Goal: Transaction & Acquisition: Subscribe to service/newsletter

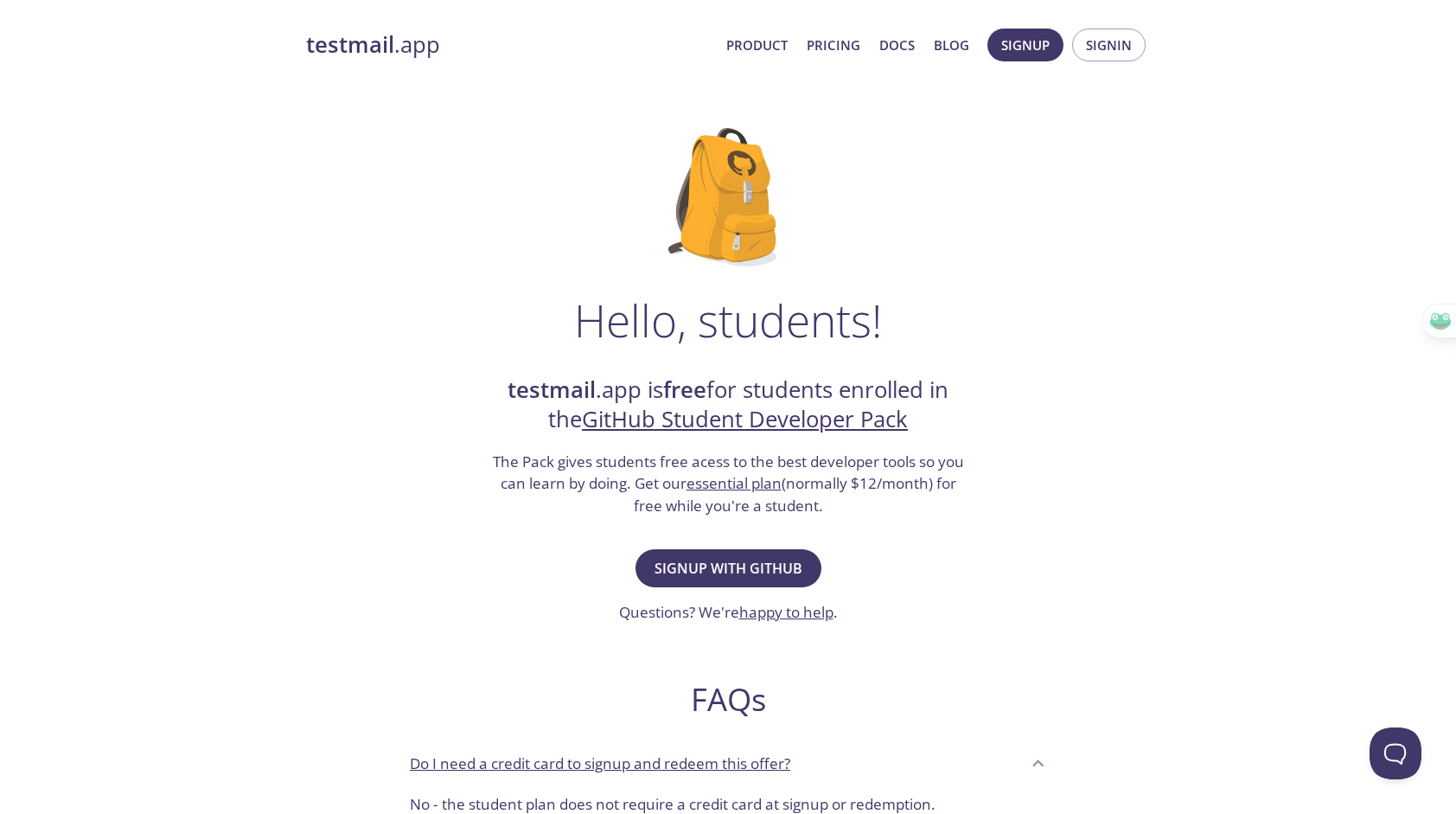
click at [1455, 282] on icon "button" at bounding box center [1476, 282] width 15 height 14
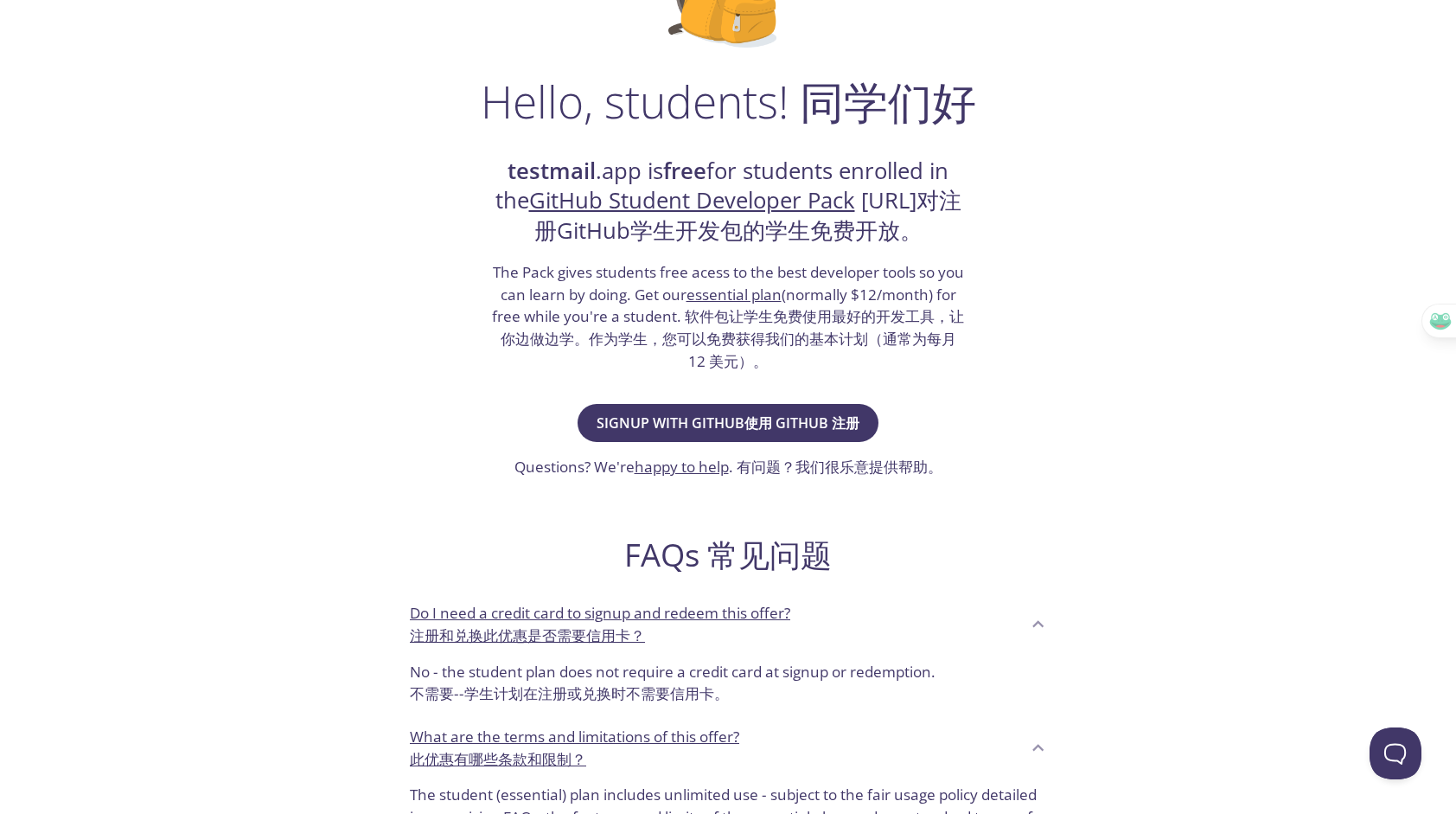
scroll to position [260, 0]
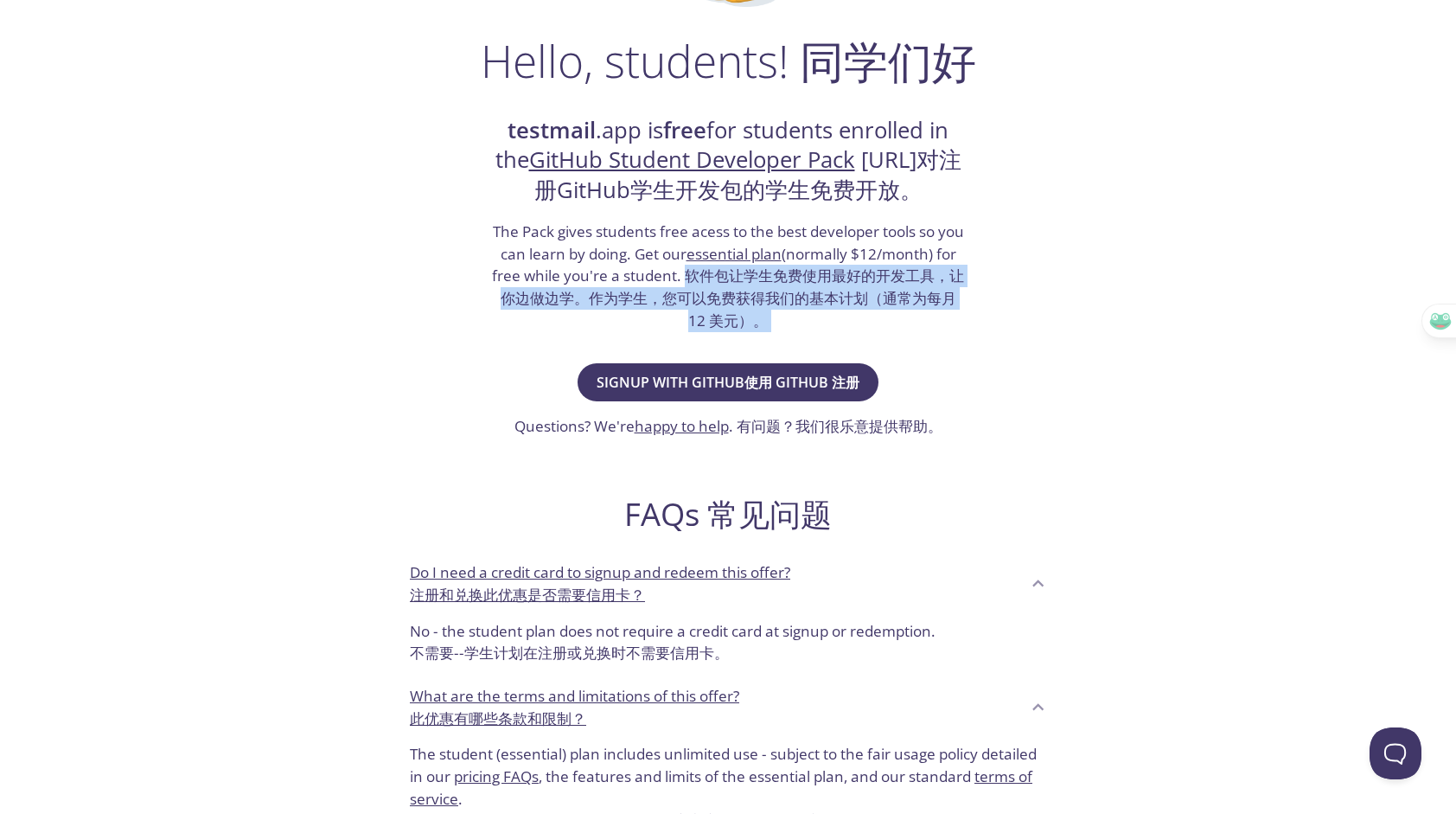
drag, startPoint x: 683, startPoint y: 308, endPoint x: 896, endPoint y: 377, distance: 223.9
click at [896, 377] on div "Hello, students! 同学们好 testmail .app is free for students enrolled in the GitHub…" at bounding box center [728, 490] width 843 height 1299
drag, startPoint x: 896, startPoint y: 377, endPoint x: 764, endPoint y: 353, distance: 134.2
click at [764, 332] on h3 "The Pack gives students free acess to the best developer tools so you can learn…" at bounding box center [728, 276] width 476 height 112
click at [827, 332] on h3 "The Pack gives students free acess to the best developer tools so you can learn…" at bounding box center [728, 276] width 476 height 112
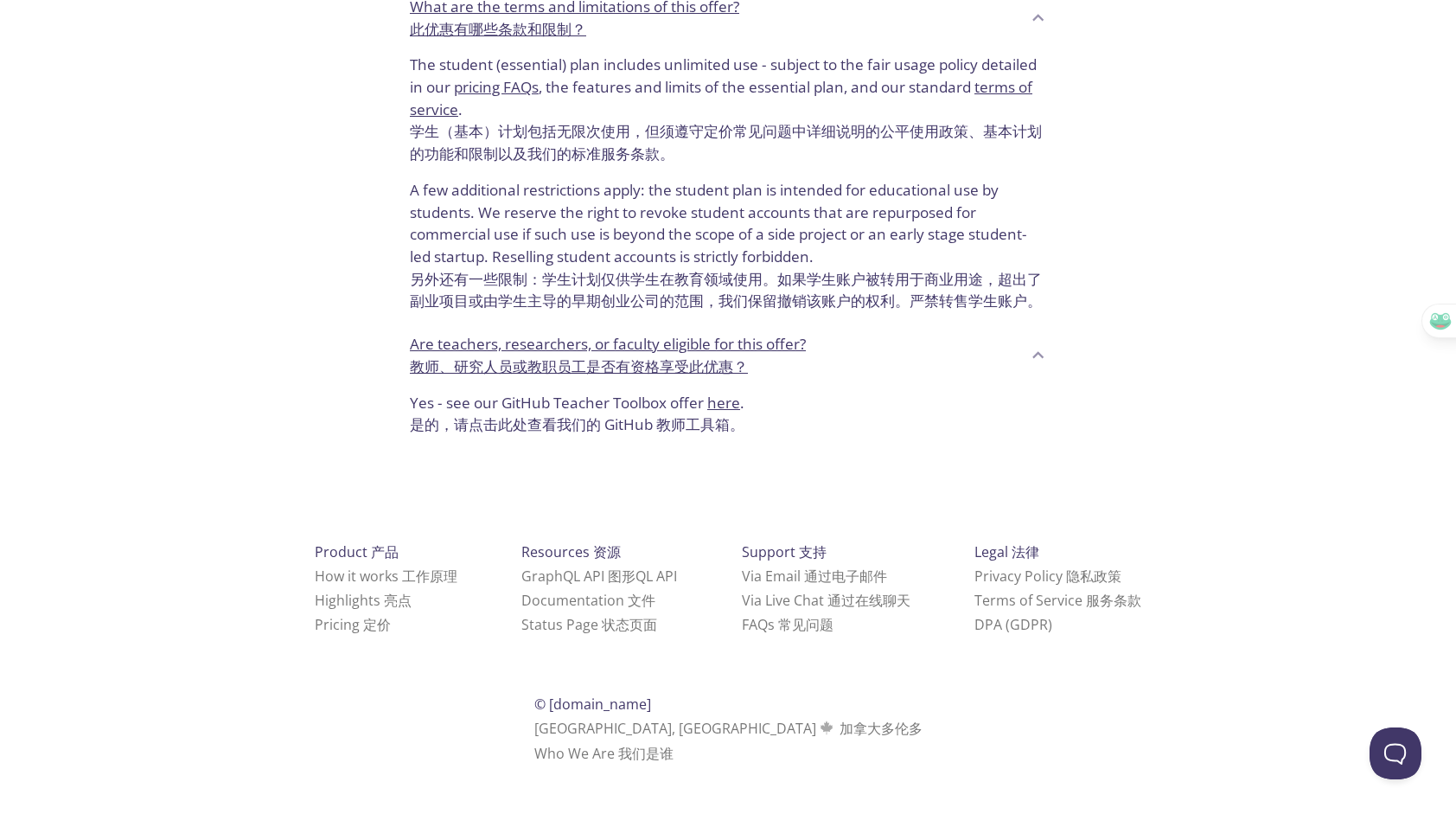
scroll to position [1038, 0]
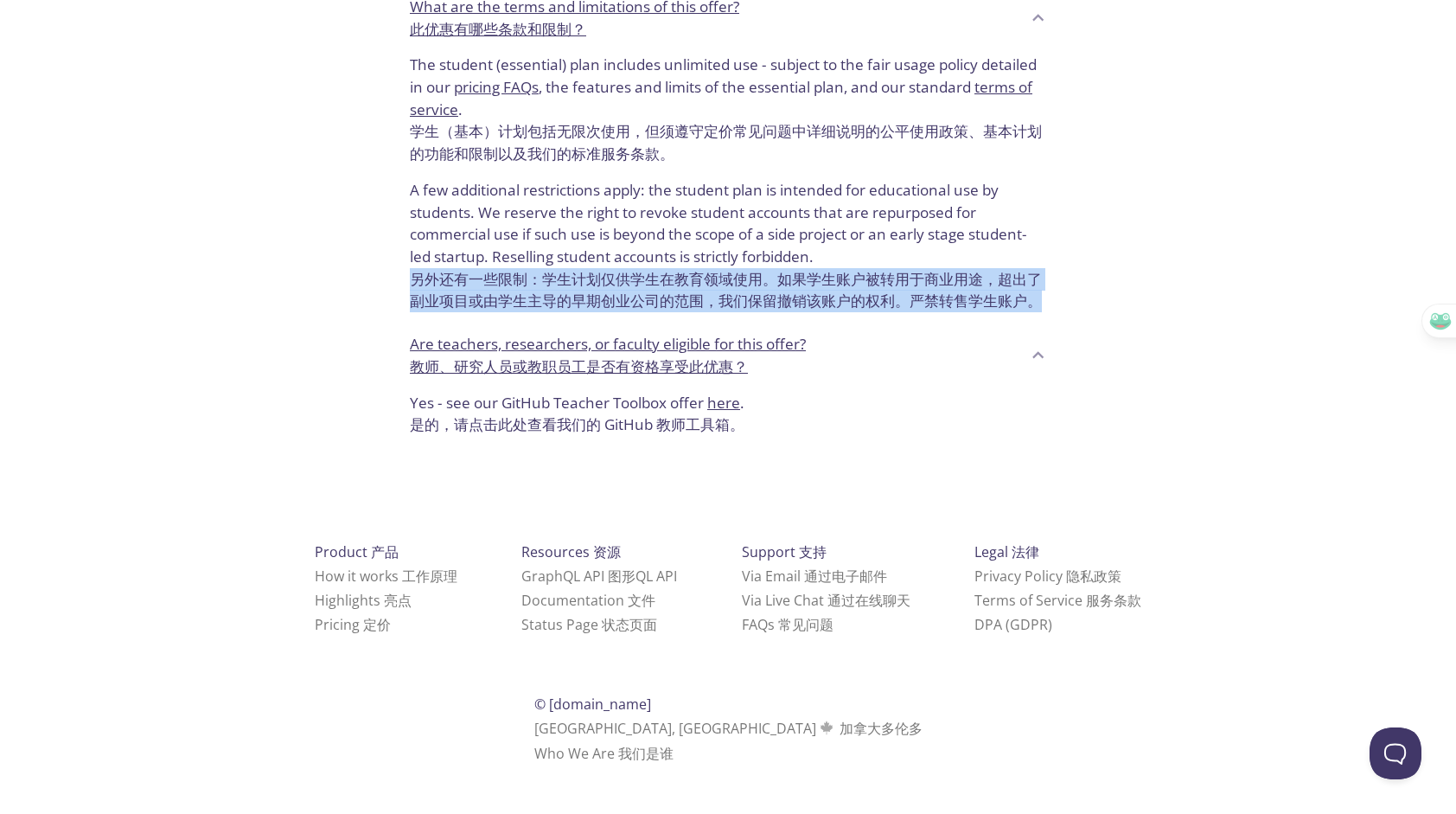
drag, startPoint x: 415, startPoint y: 278, endPoint x: 611, endPoint y: 325, distance: 201.6
click at [611, 312] on span "另外还有一些限制：学生计划仅供学生在教育领域使用。如果学生账户被转用于商业用途，超出了副业项目或由学生主导的早期创业公司的范围，我们保留撤销该账户的权利。严禁…" at bounding box center [726, 290] width 632 height 42
drag, startPoint x: 611, startPoint y: 325, endPoint x: 494, endPoint y: 330, distance: 117.1
click at [494, 312] on span "另外还有一些限制：学生计划仅供学生在教育领域使用。如果学生账户被转用于商业用途，超出了副业项目或由学生主导的早期创业公司的范围，我们保留撤销该账户的权利。严禁…" at bounding box center [726, 290] width 632 height 42
click at [506, 312] on span "另外还有一些限制：学生计划仅供学生在教育领域使用。如果学生账户被转用于商业用途，超出了副业项目或由学生主导的早期创业公司的范围，我们保留撤销该账户的权利。严禁…" at bounding box center [726, 290] width 632 height 42
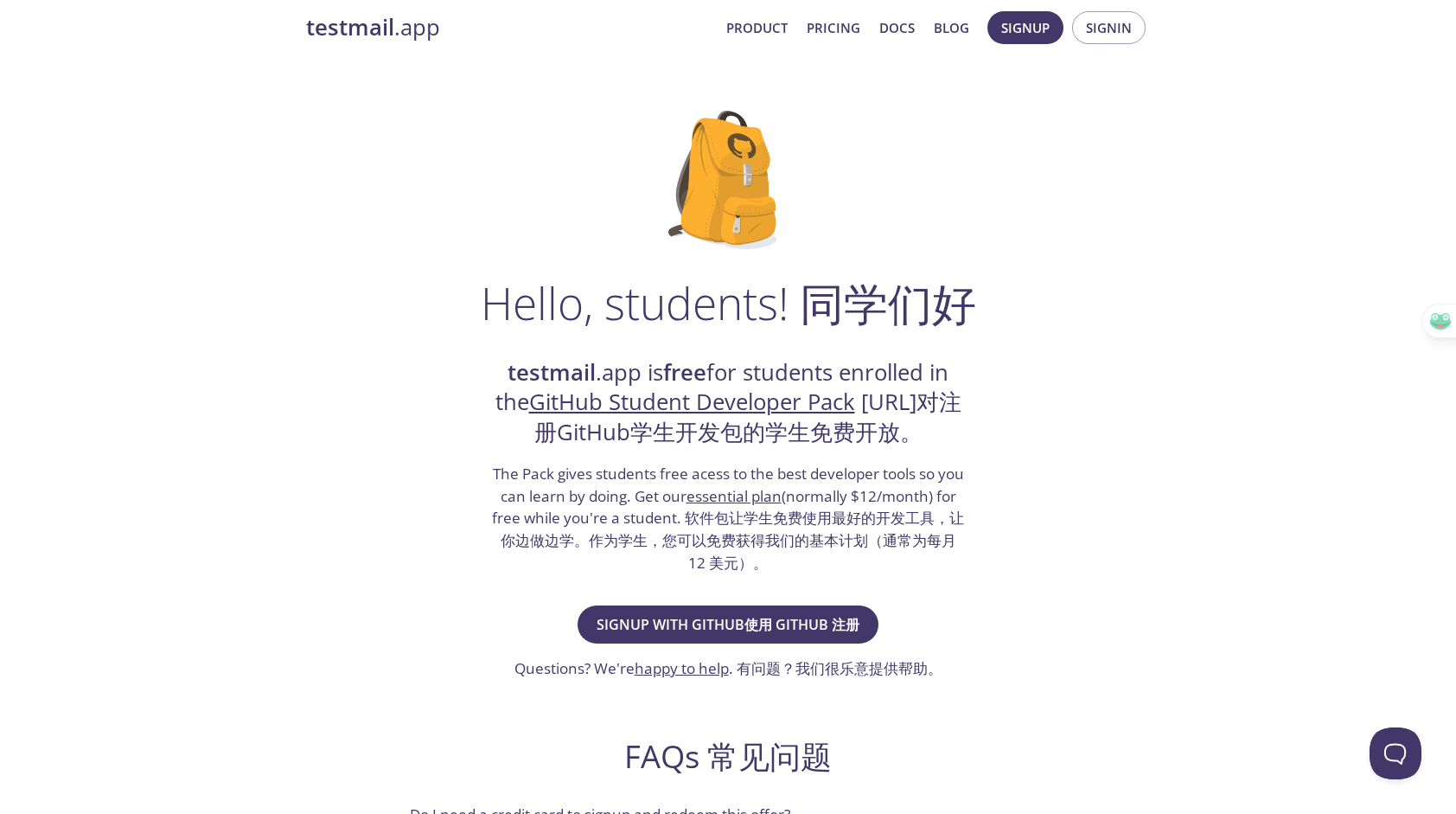
scroll to position [0, 0]
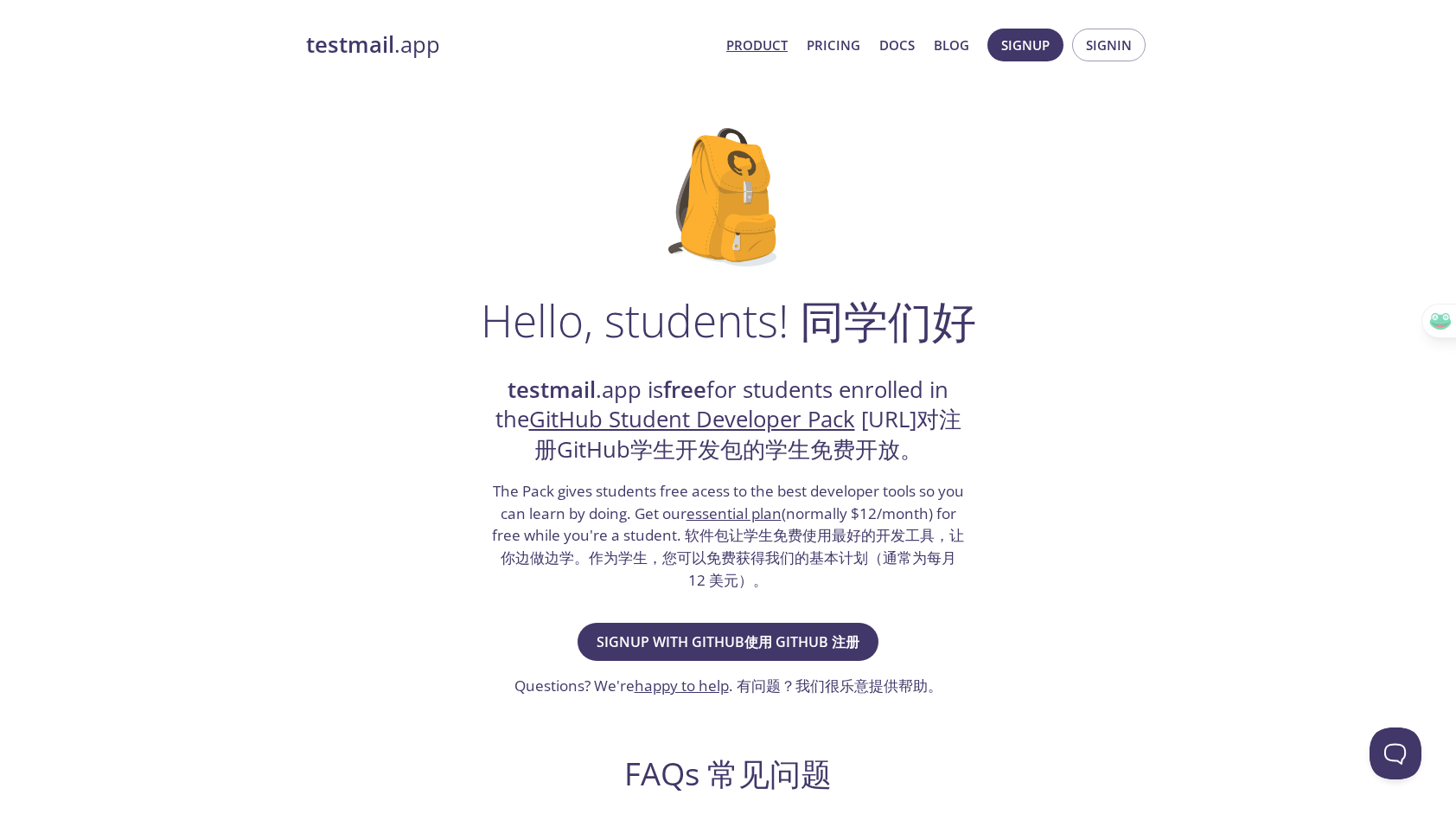
click at [777, 34] on link "Product" at bounding box center [757, 45] width 61 height 23
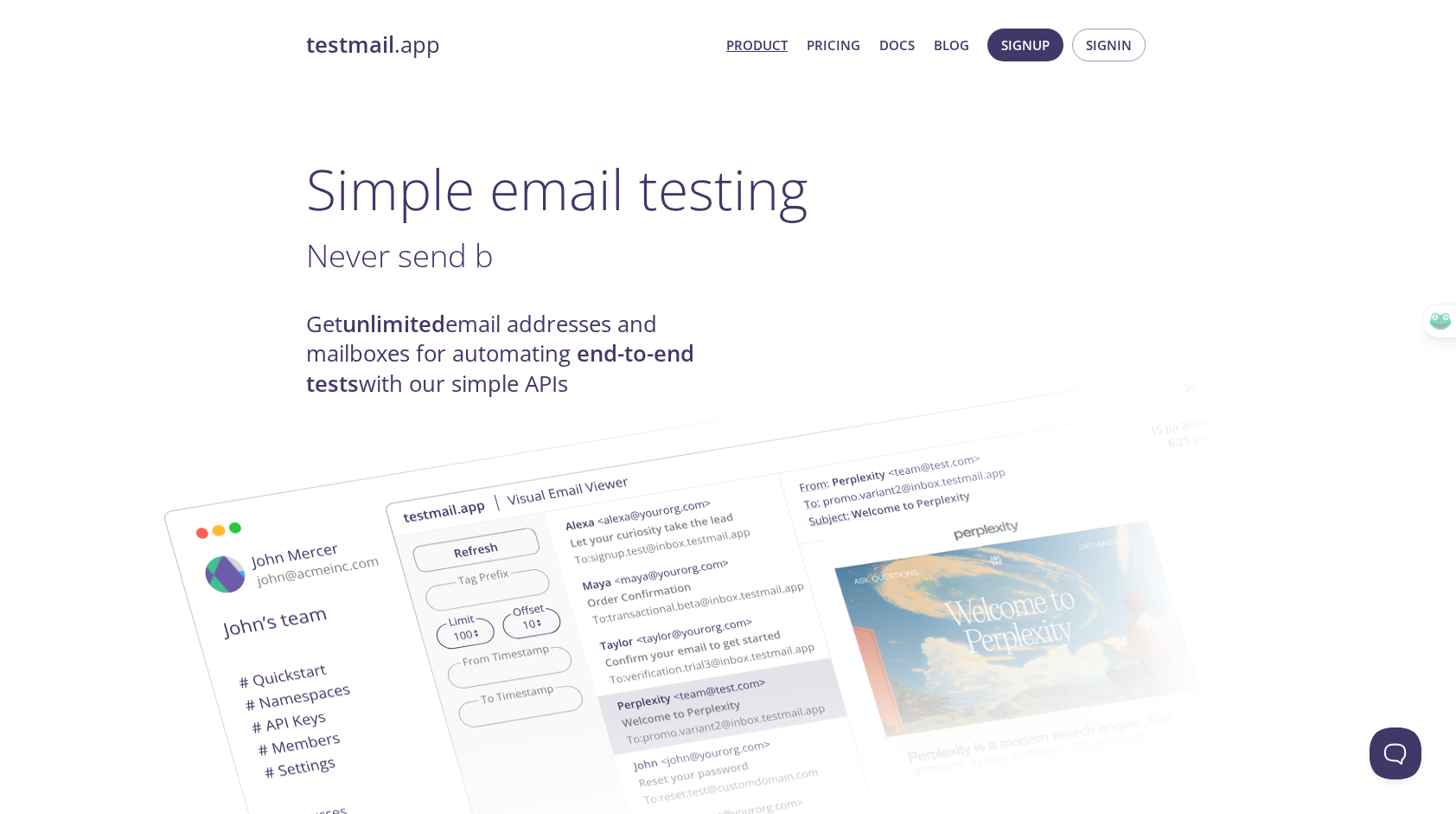
click at [1455, 282] on icon "button" at bounding box center [1476, 282] width 18 height 18
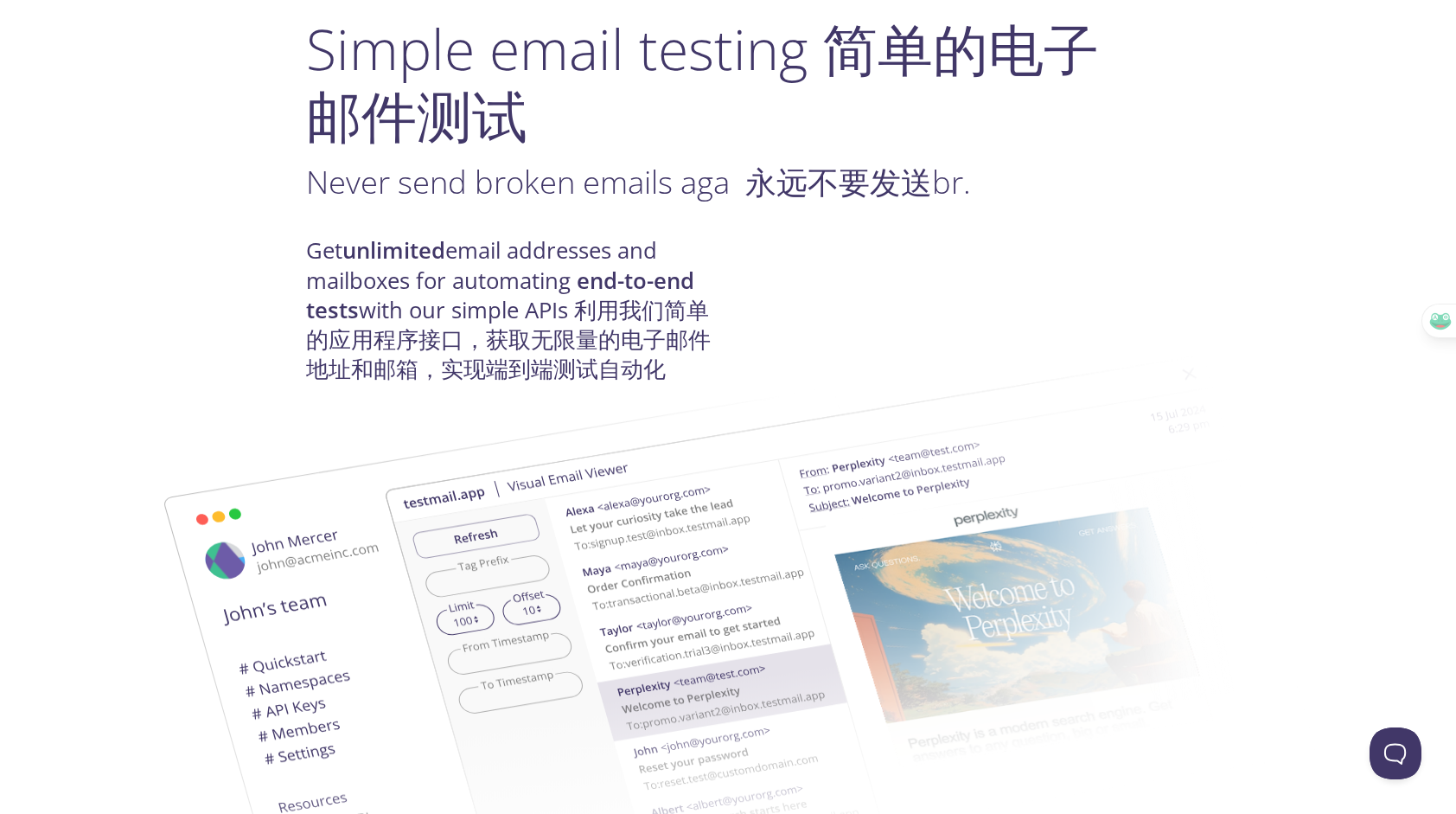
scroll to position [173, 0]
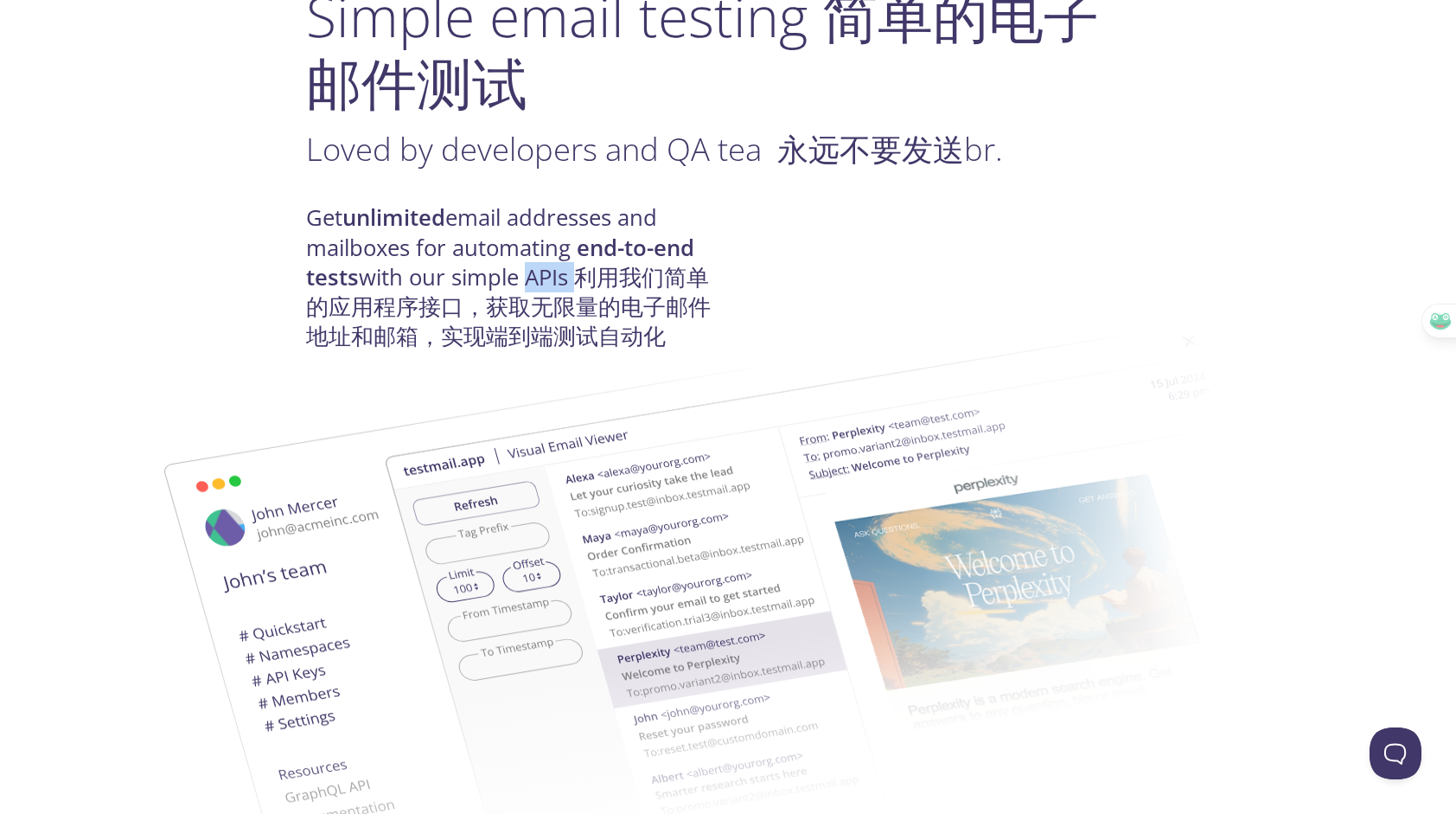
drag, startPoint x: 581, startPoint y: 273, endPoint x: 522, endPoint y: 291, distance: 61.7
click at [522, 291] on h4 "Get unlimited email addresses and mailboxes for automating end-to-end tests wit…" at bounding box center [517, 277] width 422 height 148
drag, startPoint x: 522, startPoint y: 291, endPoint x: 455, endPoint y: 319, distance: 72.6
click at [455, 319] on img at bounding box center [850, 589] width 934 height 586
click at [492, 312] on img at bounding box center [850, 589] width 934 height 586
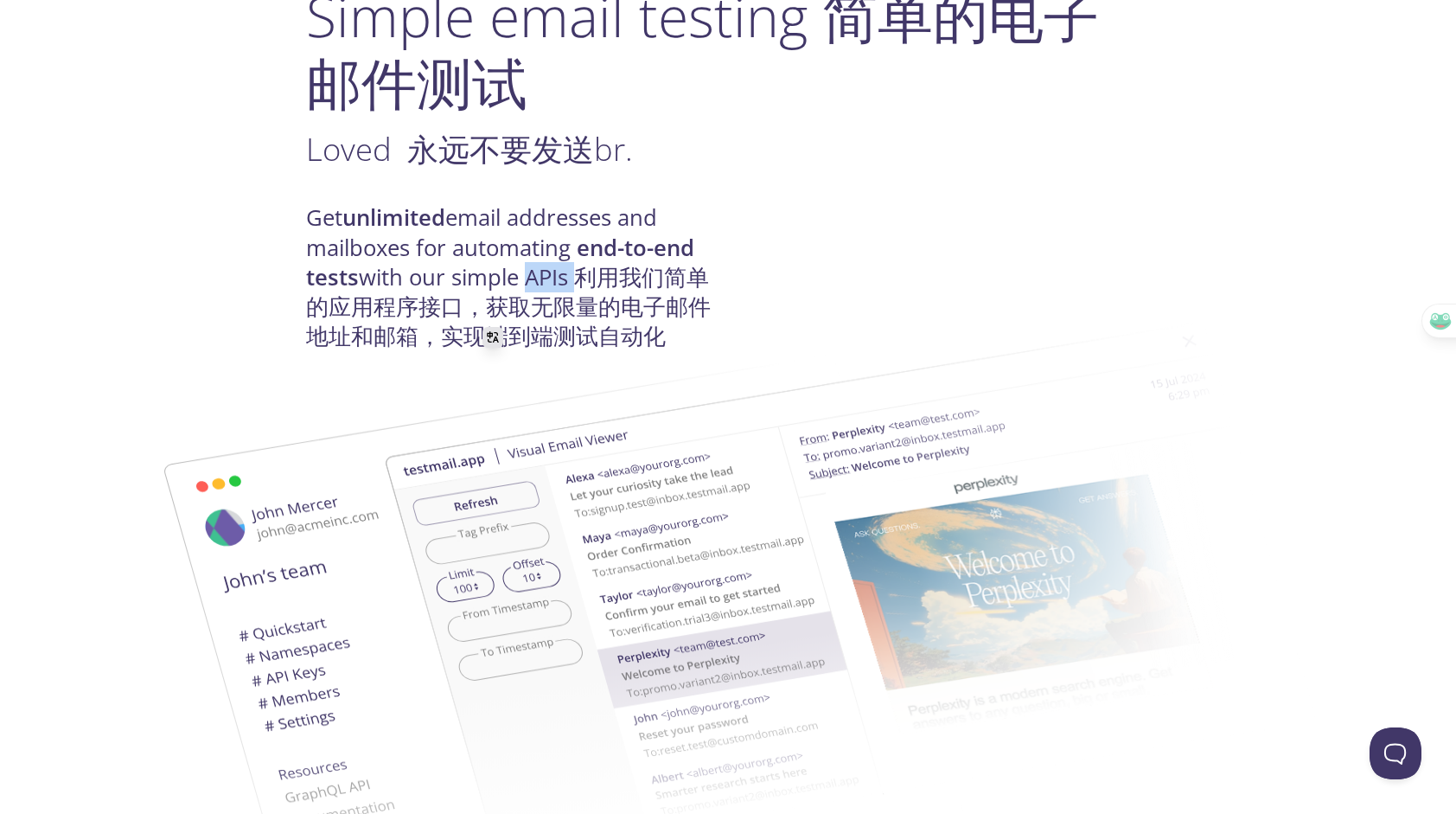
click at [575, 303] on img at bounding box center [850, 589] width 934 height 586
click at [686, 270] on span "利用我们简单的应用程序接口，获取无限量的电子邮件地址和邮箱，实现端到端测试自动化" at bounding box center [508, 306] width 405 height 90
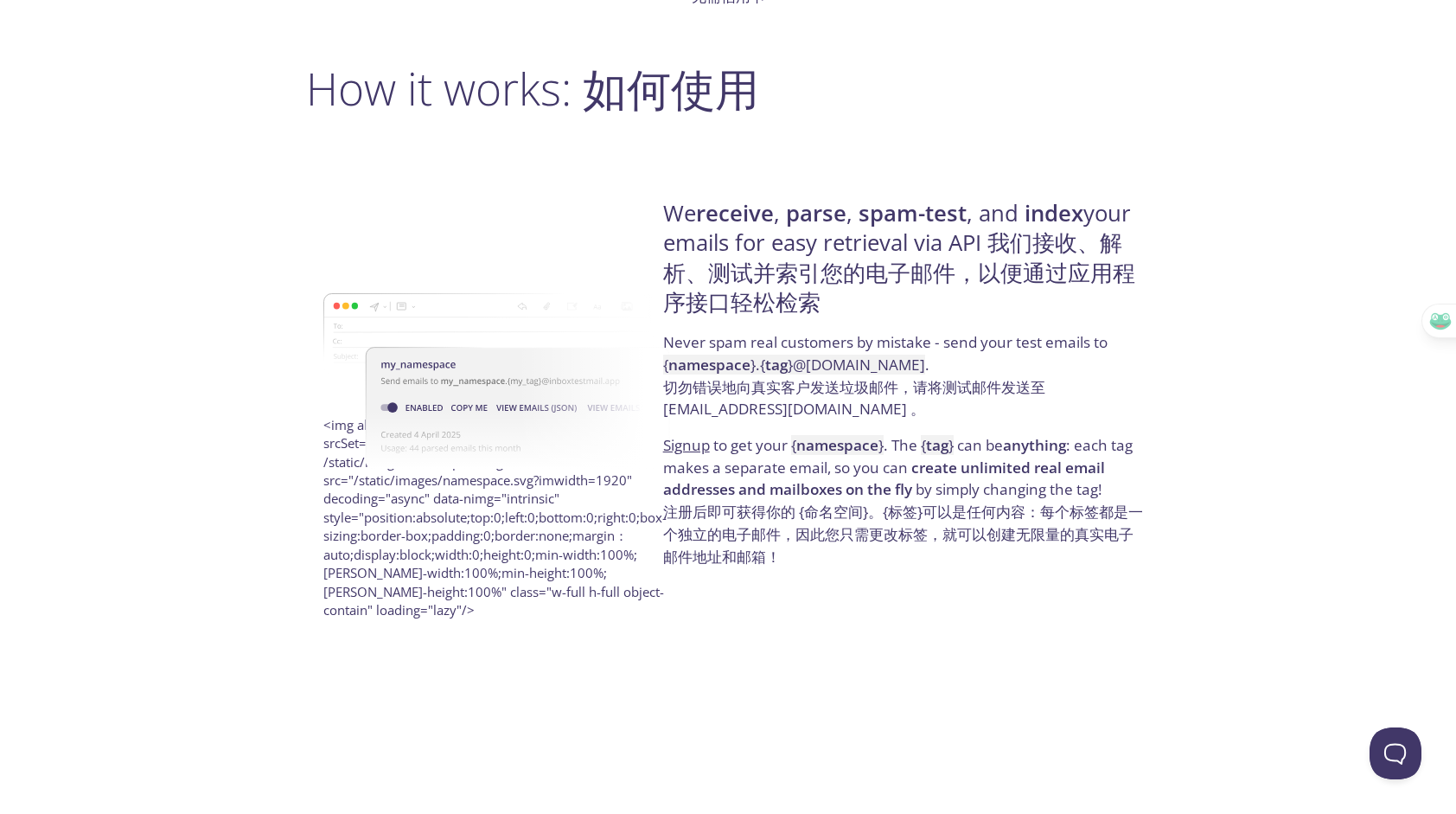
scroll to position [1557, 0]
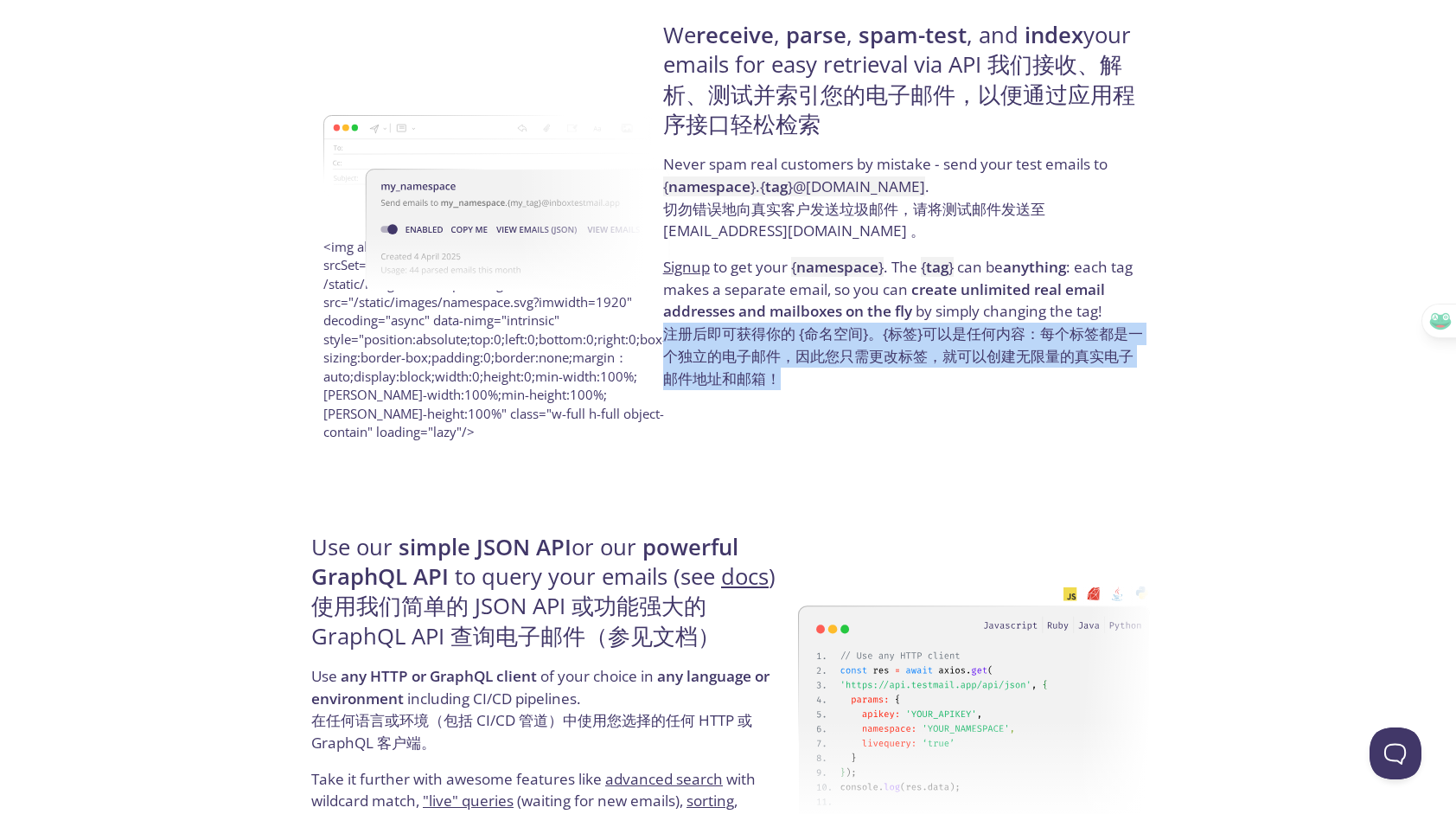
drag, startPoint x: 665, startPoint y: 346, endPoint x: 809, endPoint y: 384, distance: 148.9
click at [809, 384] on span "注册后即可获得你的 {命名空间}。{标签}可以是任何内容：每个标签都是一个独立的电子邮件，因此您只需更改标签，就可以创建无限量的真实电子邮件地址和邮箱！" at bounding box center [903, 355] width 480 height 64
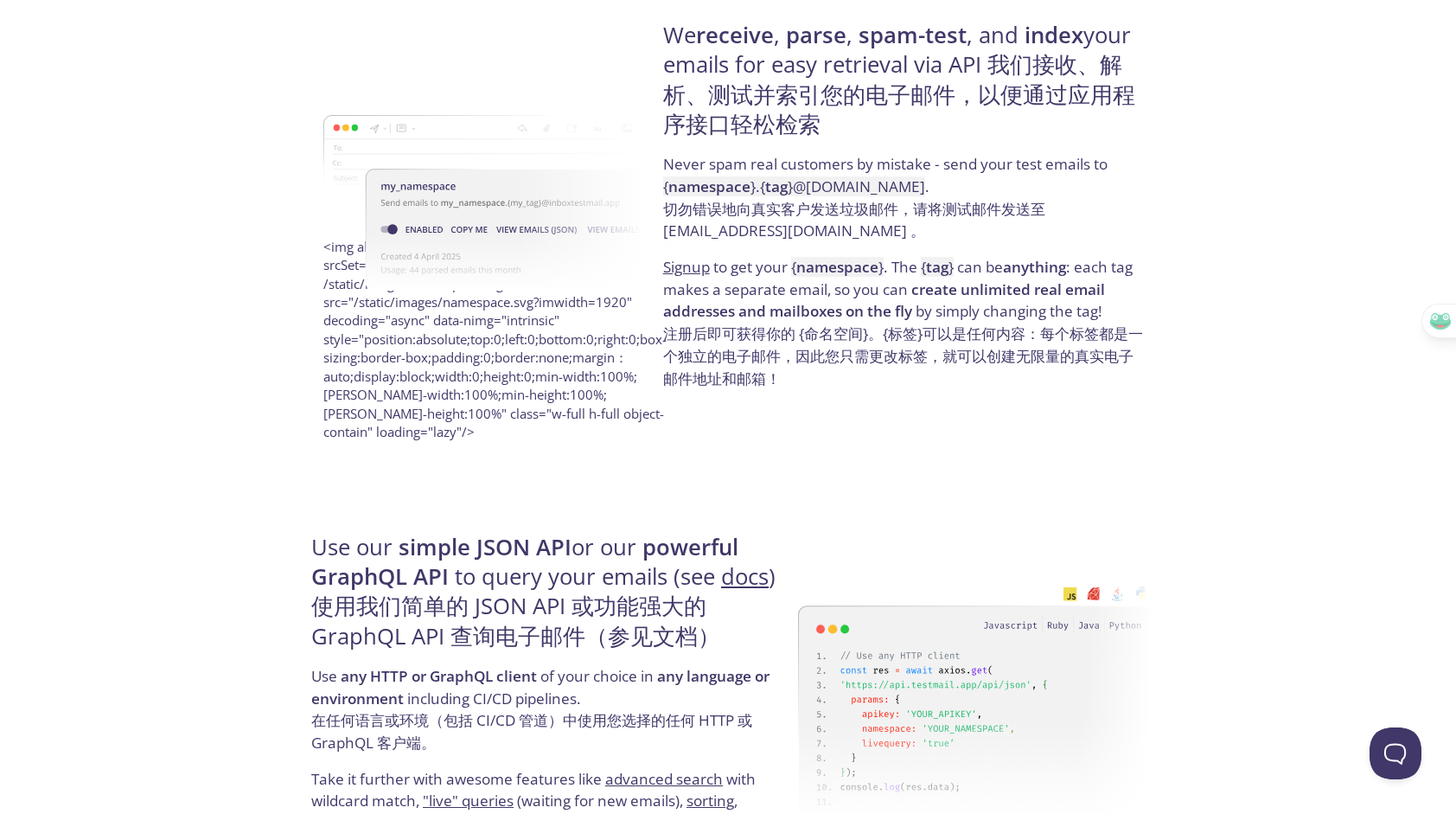
drag, startPoint x: 809, startPoint y: 384, endPoint x: 718, endPoint y: 426, distance: 100.2
click at [718, 426] on div "We receive , parse , spam-test , and index your emails for easy retrieval via A…" at bounding box center [904, 205] width 492 height 483
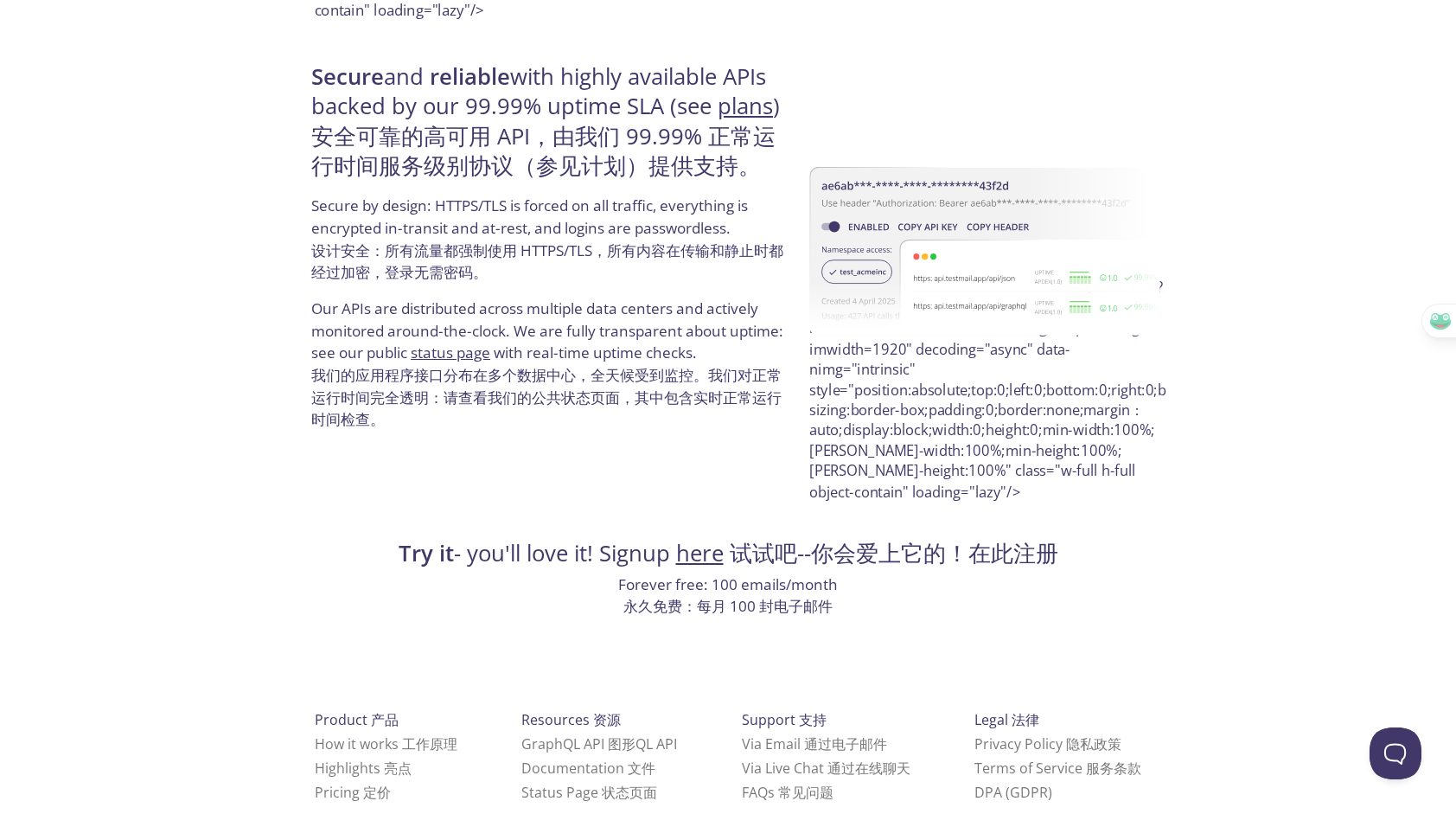
scroll to position [4439, 0]
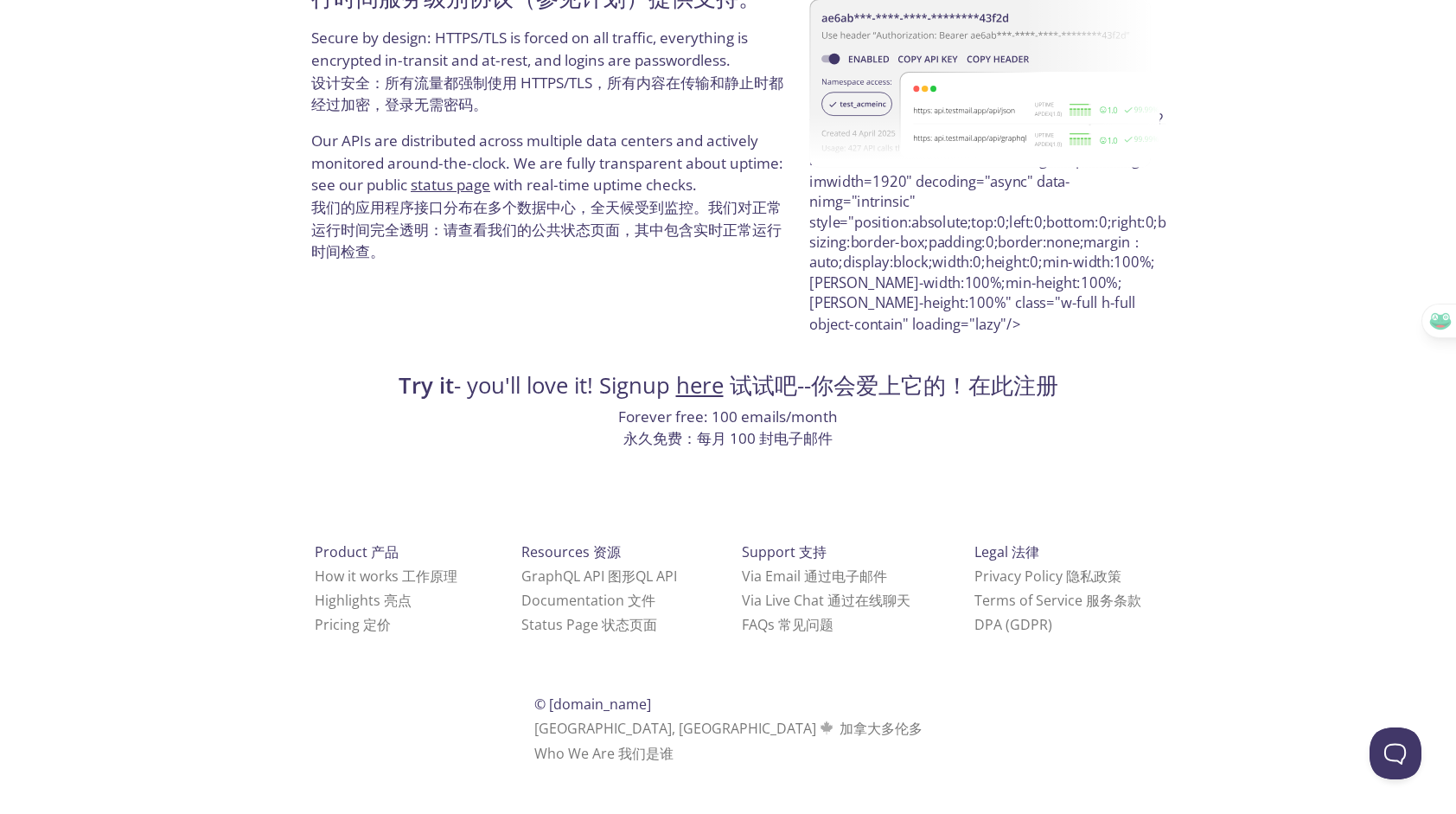
click at [1455, 292] on button "button" at bounding box center [1475, 281] width 29 height 29
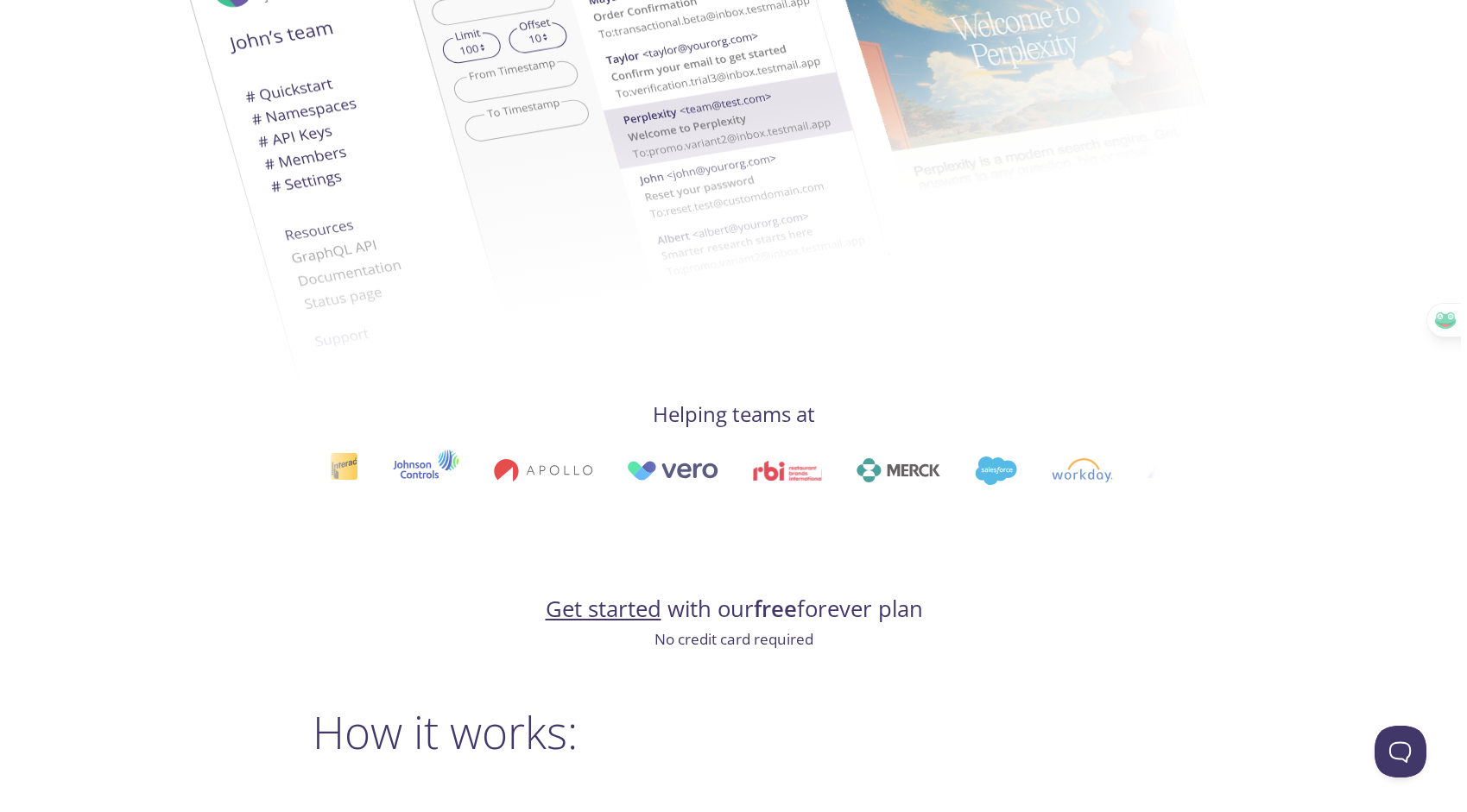
scroll to position [0, 0]
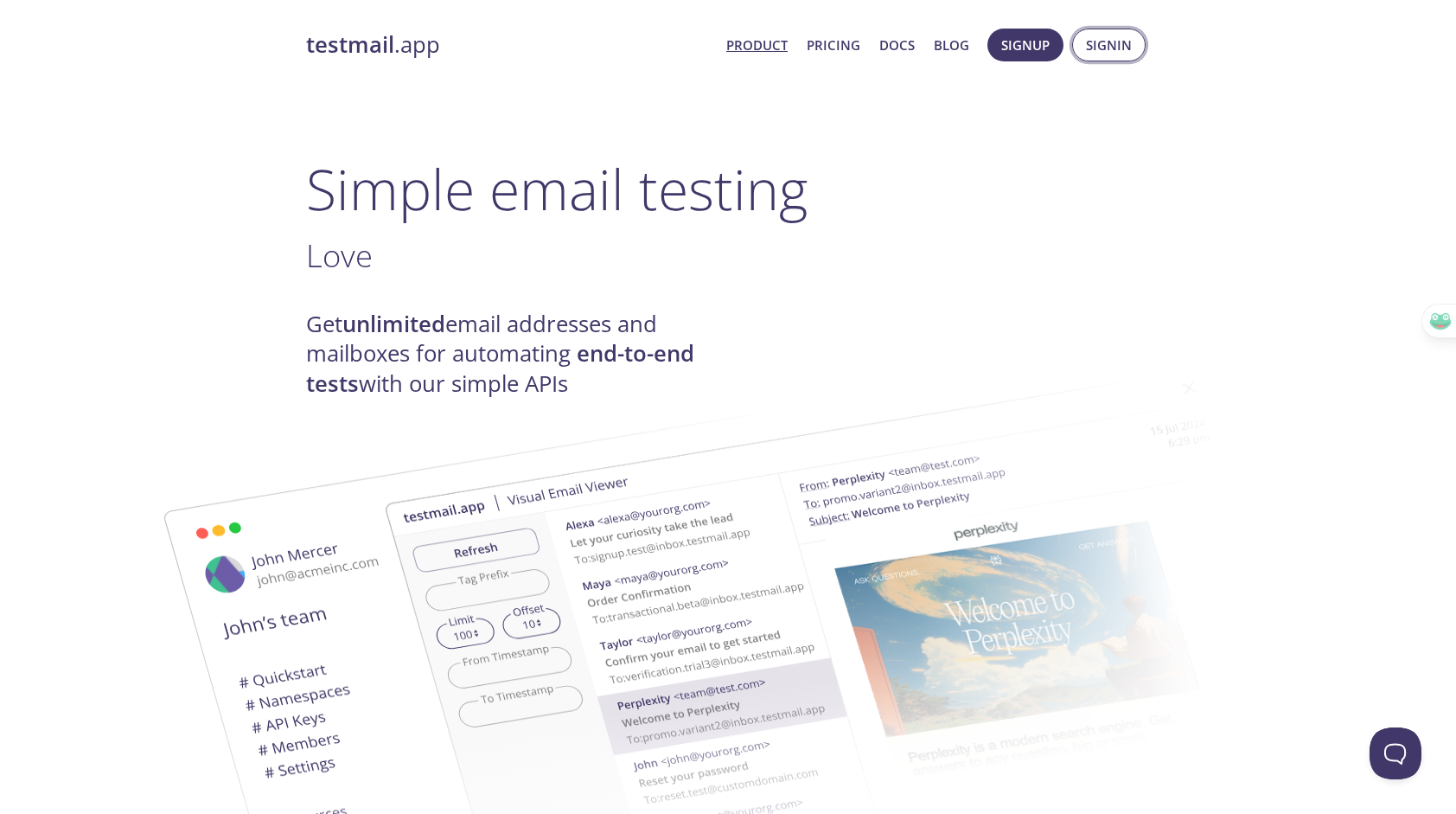
click at [1094, 41] on span "Signin" at bounding box center [1108, 45] width 46 height 23
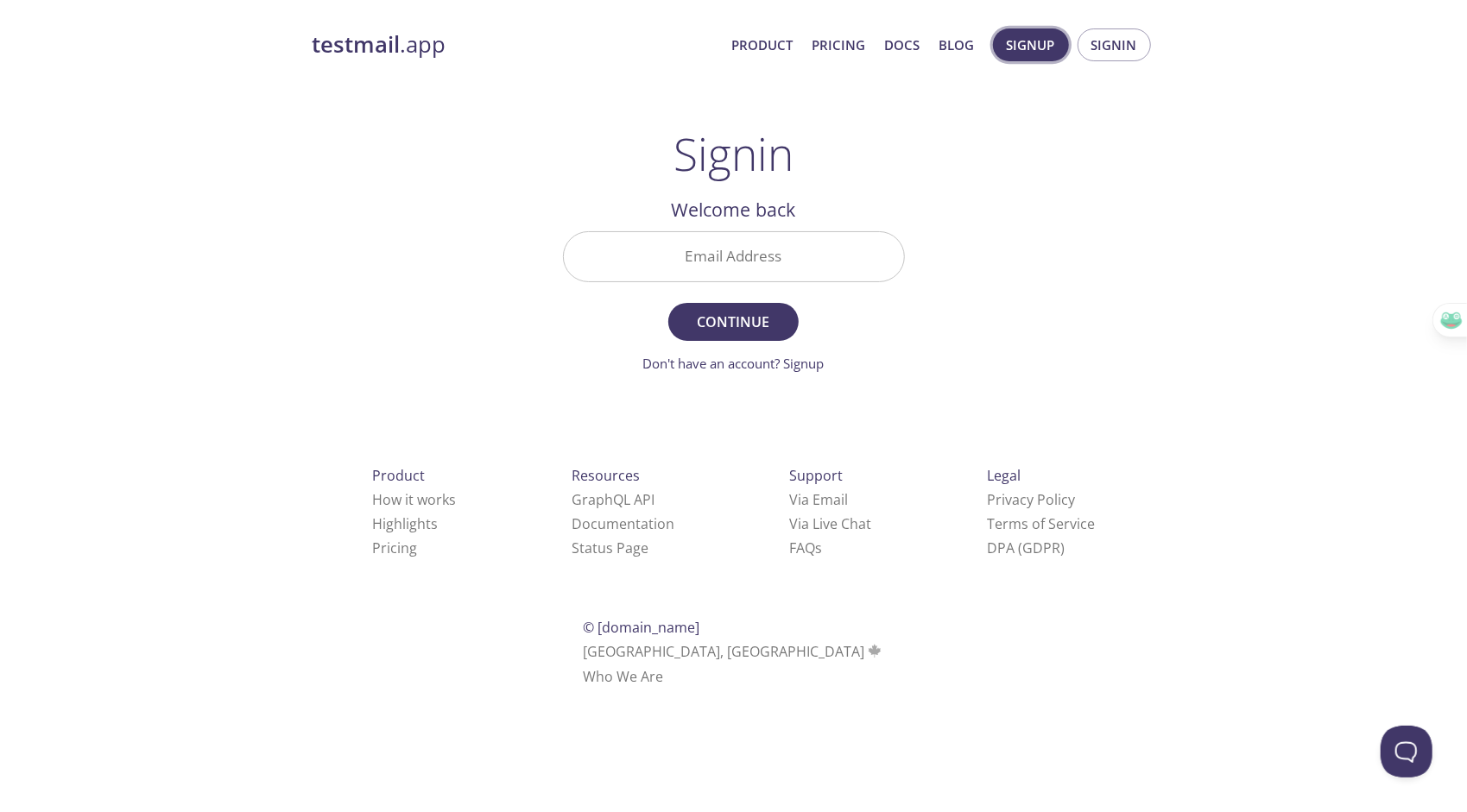
click at [1043, 53] on span "Signup" at bounding box center [1031, 45] width 48 height 23
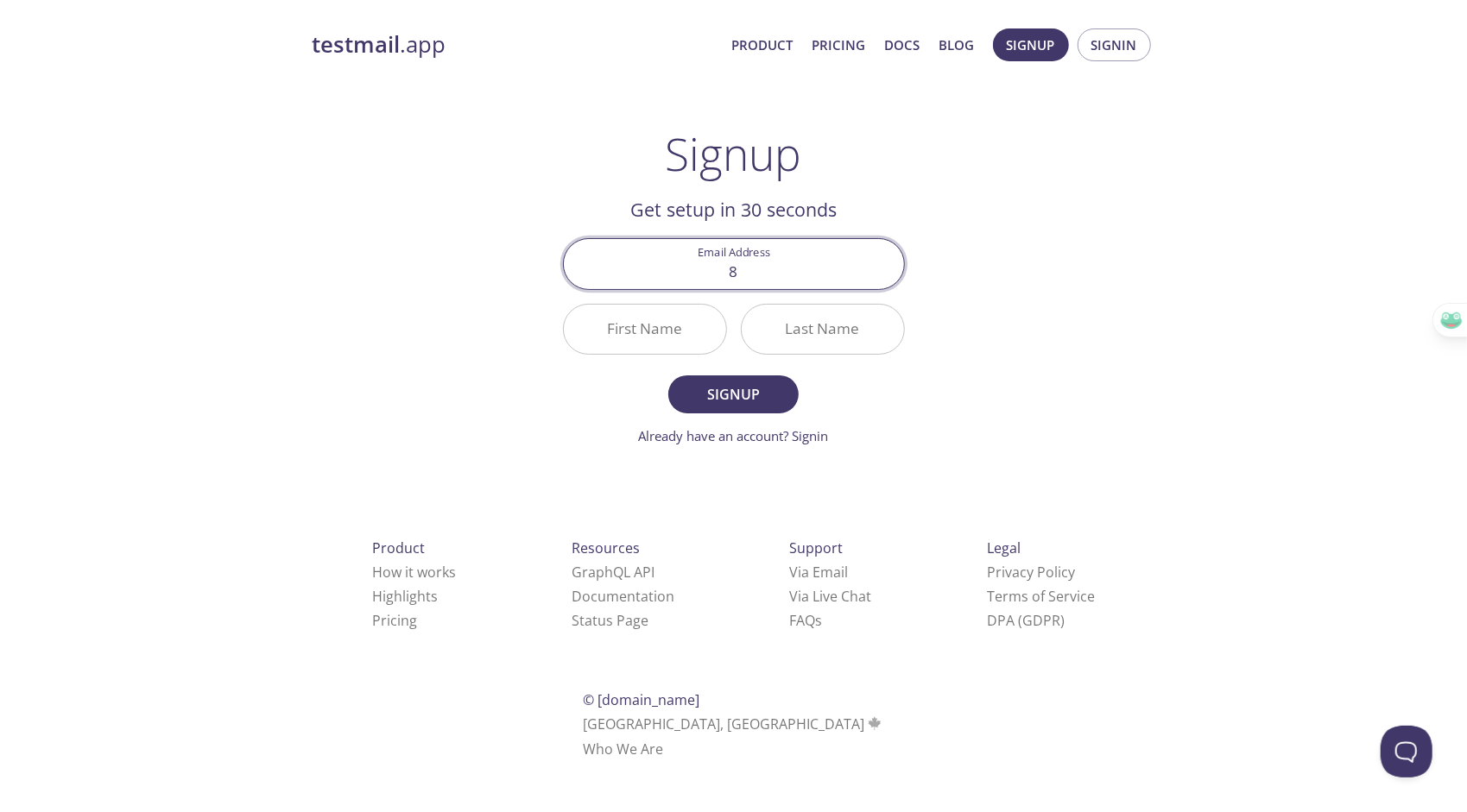
type input "[EMAIL_ADDRESS][DOMAIN_NAME]"
click at [658, 333] on input "First Name" at bounding box center [644, 329] width 162 height 49
type input "Z"
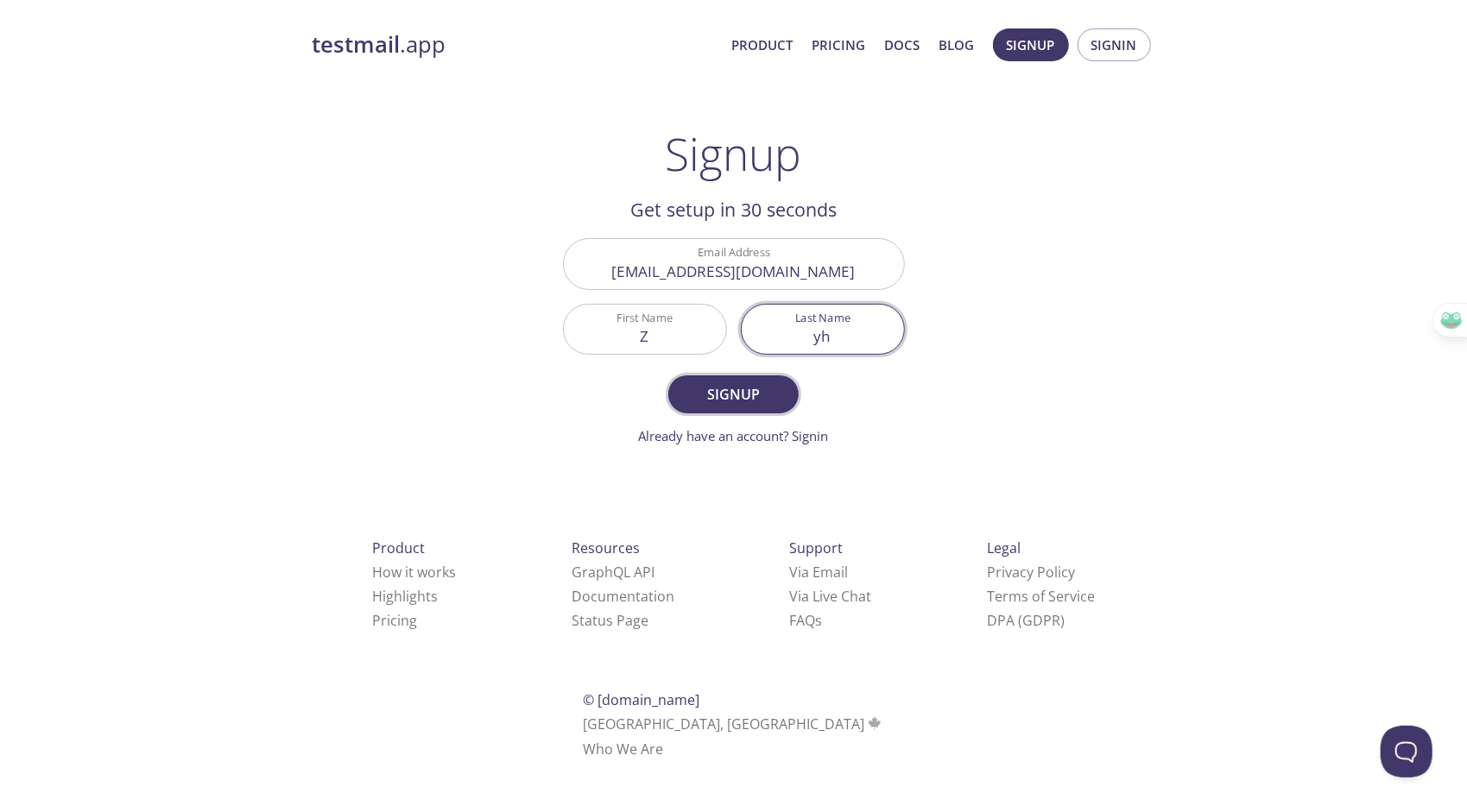
type input "yh"
click at [771, 411] on button "Signup" at bounding box center [733, 394] width 130 height 38
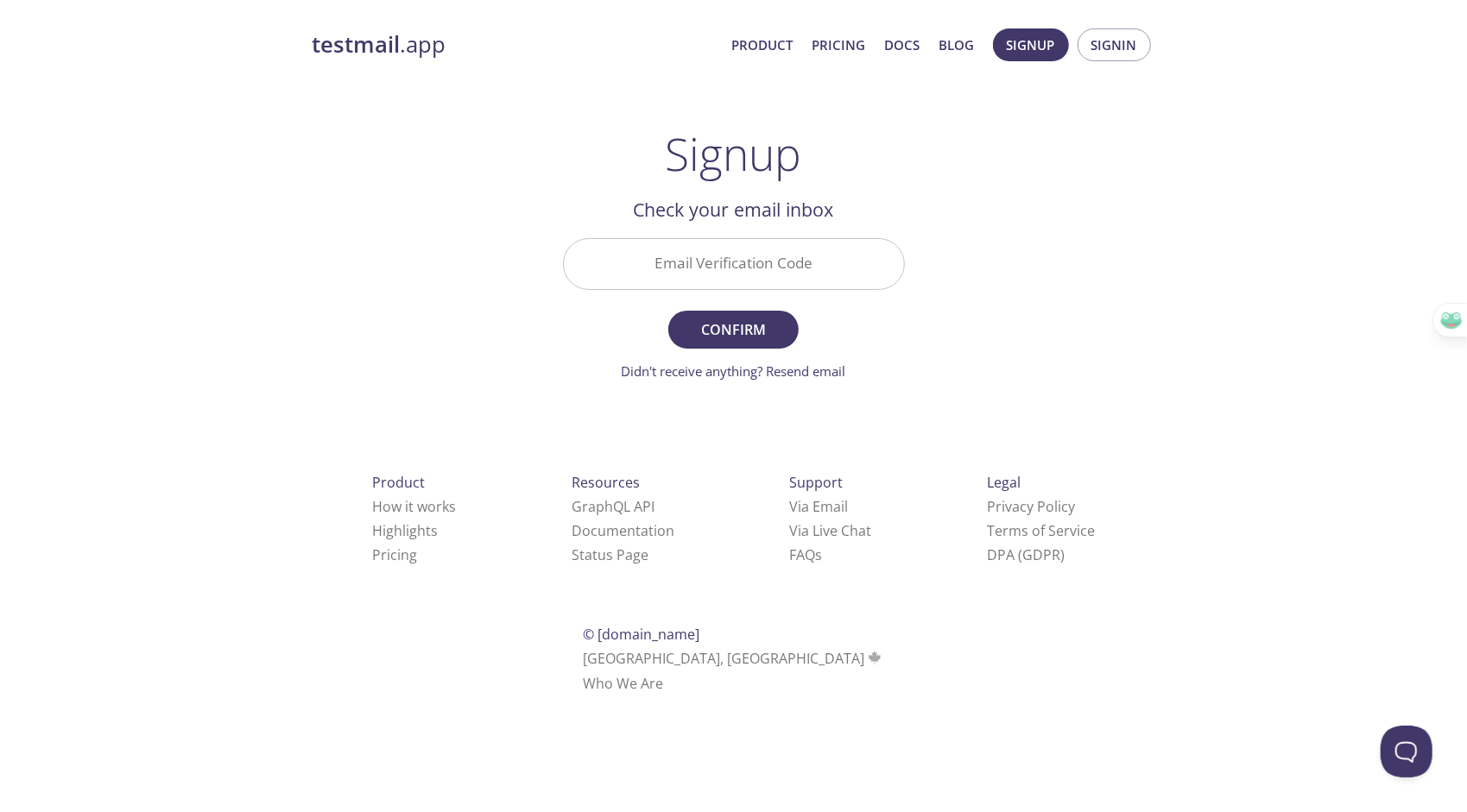
click at [767, 278] on input "Email Verification Code" at bounding box center [734, 264] width 340 height 49
type input "C173YDB"
click at [765, 323] on span "Confirm" at bounding box center [733, 330] width 91 height 25
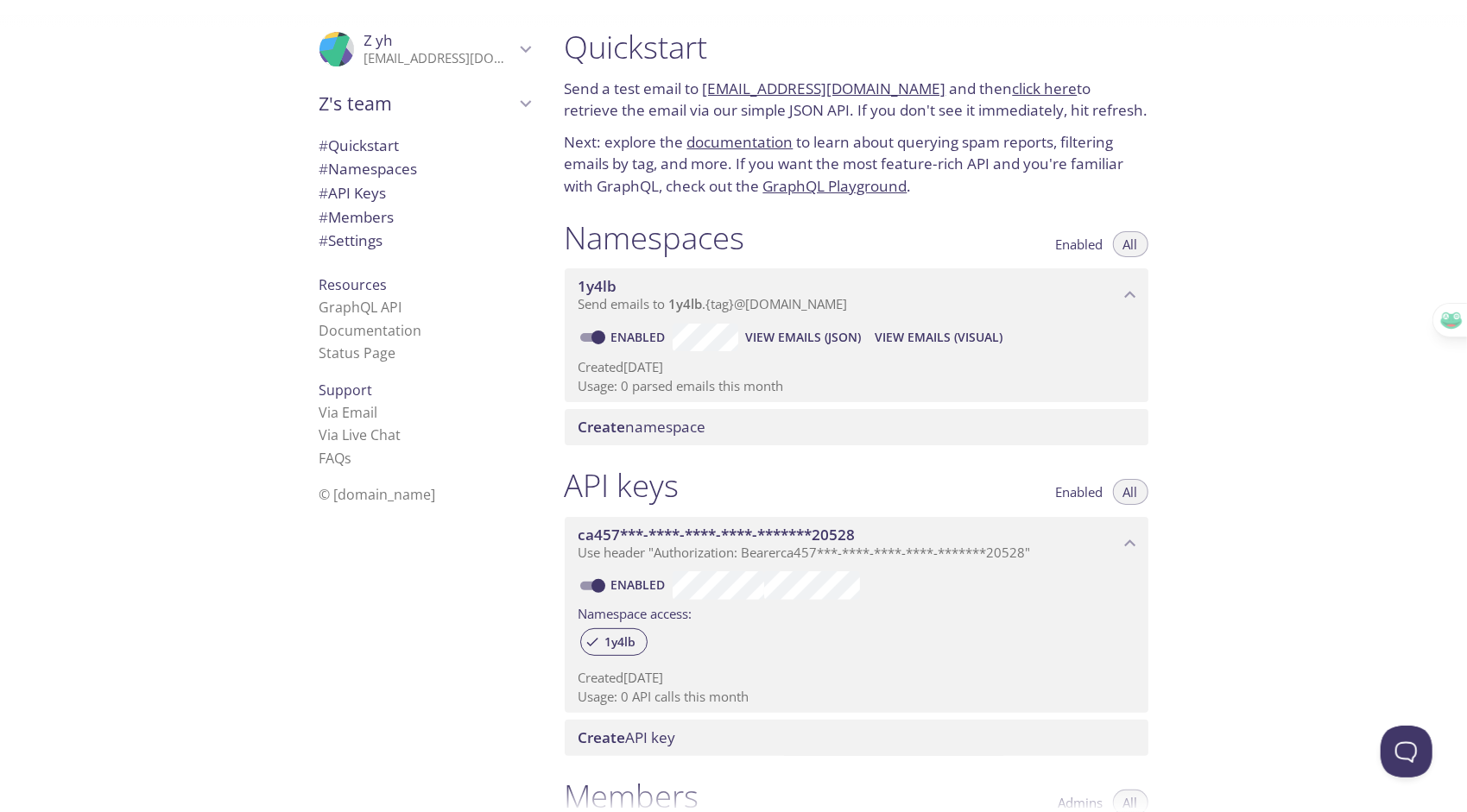
click at [1453, 282] on icon "button" at bounding box center [1486, 281] width 18 height 18
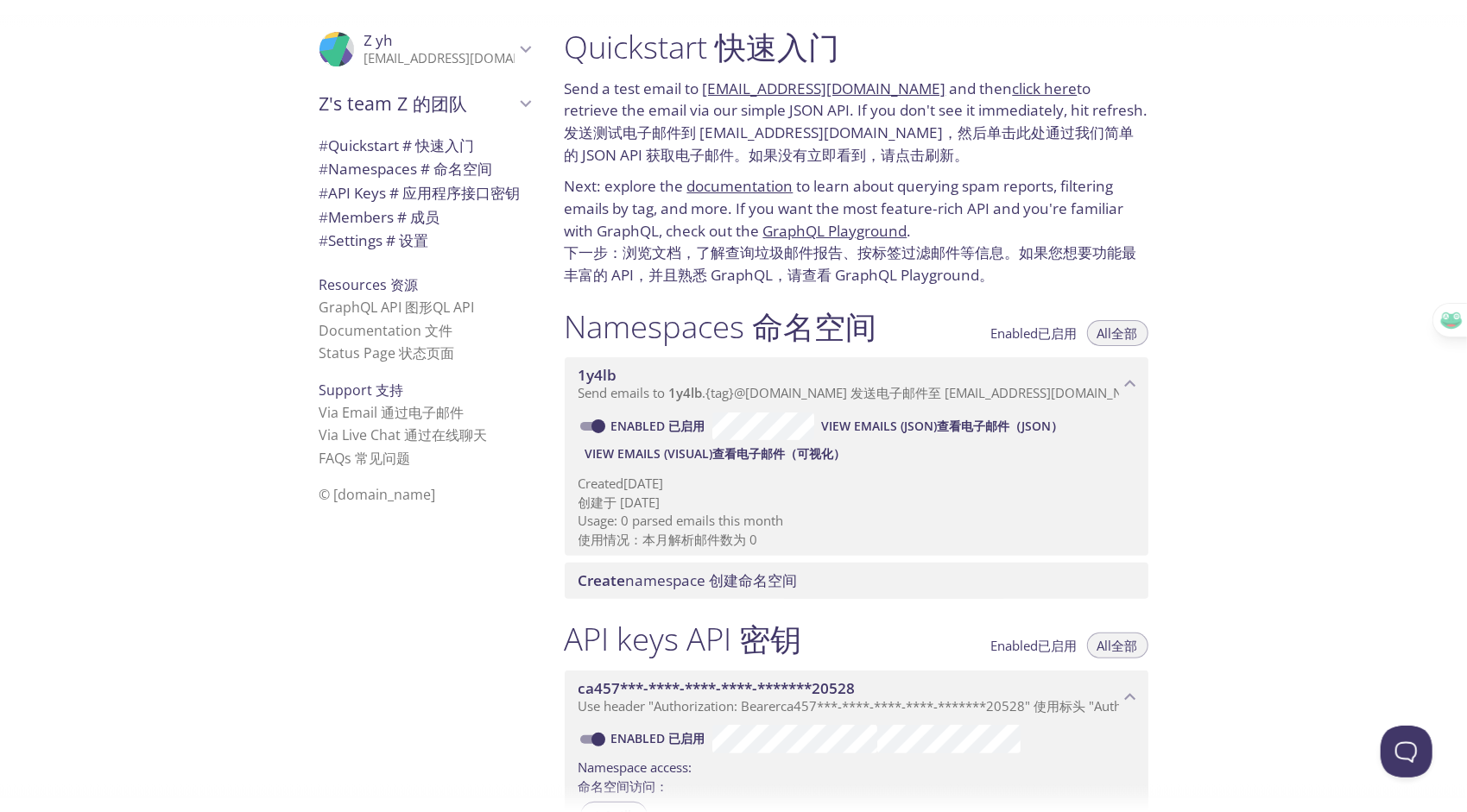
click at [1453, 286] on icon "button" at bounding box center [1486, 281] width 15 height 14
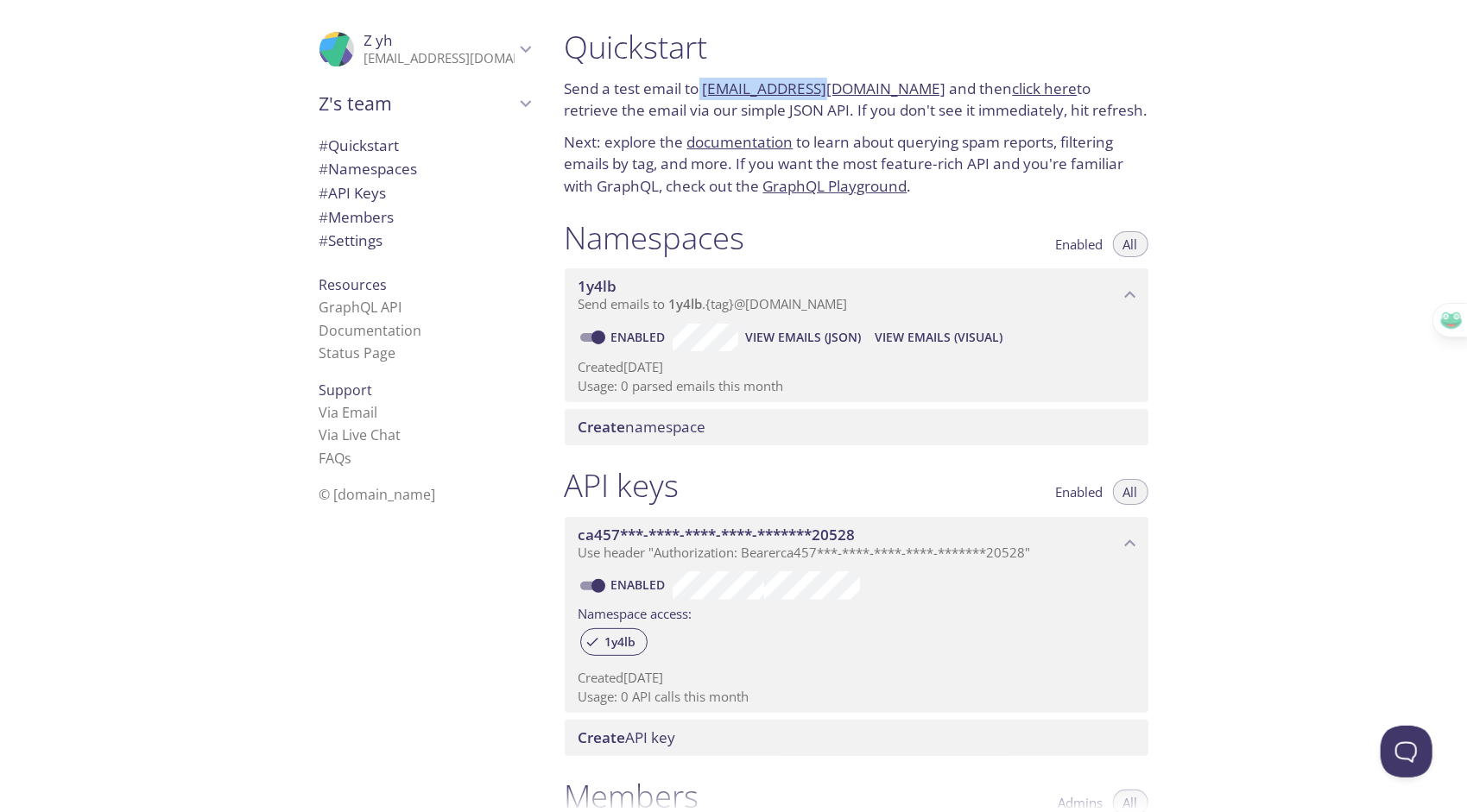
drag, startPoint x: 699, startPoint y: 83, endPoint x: 816, endPoint y: 88, distance: 117.1
click at [816, 88] on p "Send a test email to [EMAIL_ADDRESS][DOMAIN_NAME] and then click here to retrie…" at bounding box center [856, 100] width 584 height 44
drag, startPoint x: 816, startPoint y: 88, endPoint x: 1048, endPoint y: 130, distance: 235.8
click at [1048, 130] on div "Quickstart Send a test email to [EMAIL_ADDRESS][DOMAIN_NAME] and then click her…" at bounding box center [855, 113] width 611 height 191
click at [1040, 88] on link "click here" at bounding box center [1045, 88] width 65 height 20
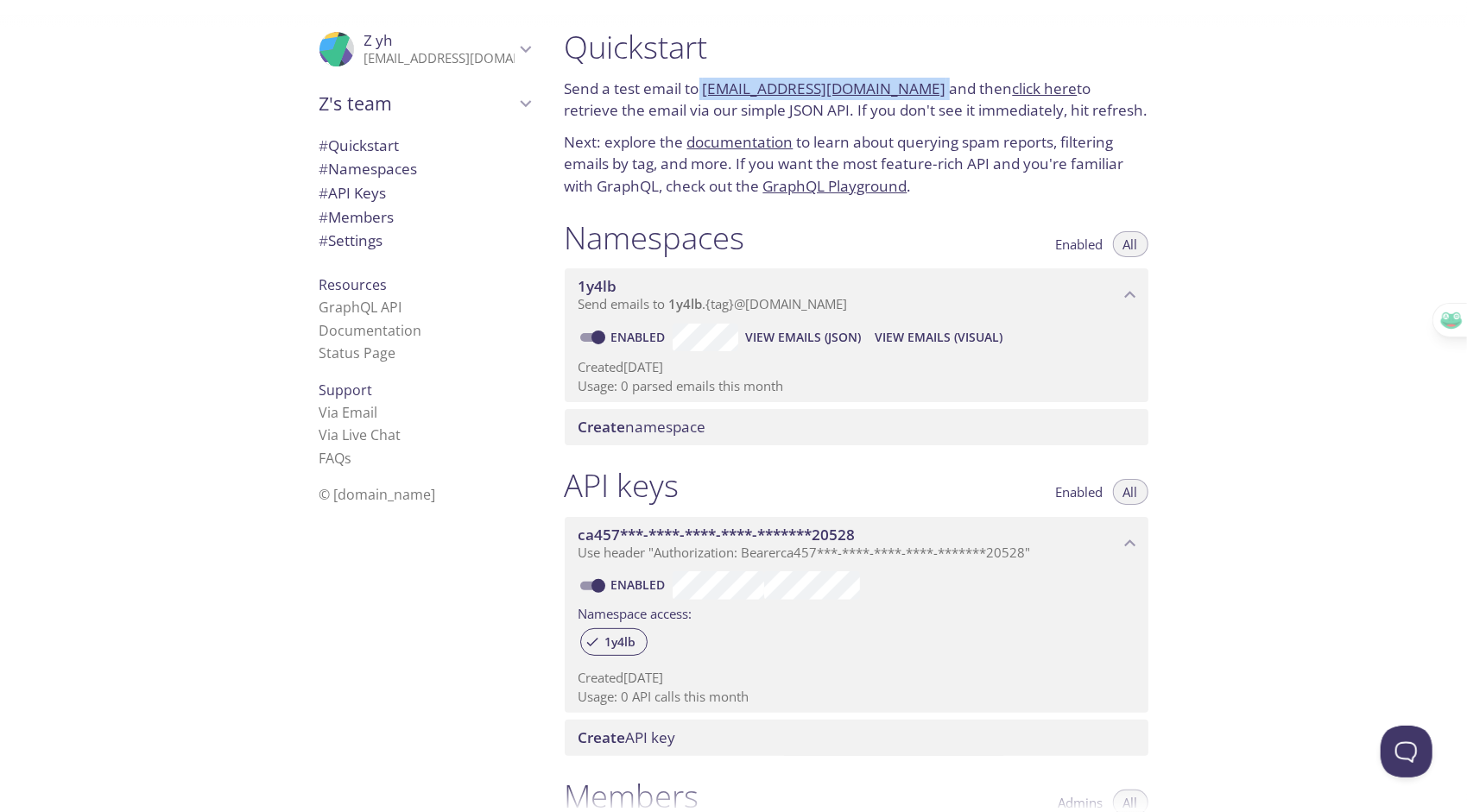
drag, startPoint x: 702, startPoint y: 83, endPoint x: 918, endPoint y: 86, distance: 216.0
click at [918, 86] on p "Send a test email to [EMAIL_ADDRESS][DOMAIN_NAME] and then click here to retrie…" at bounding box center [856, 100] width 584 height 44
copy p "[EMAIL_ADDRESS][DOMAIN_NAME]"
click at [1016, 83] on link "click here" at bounding box center [1045, 88] width 65 height 20
click at [1453, 278] on icon "button" at bounding box center [1486, 281] width 18 height 18
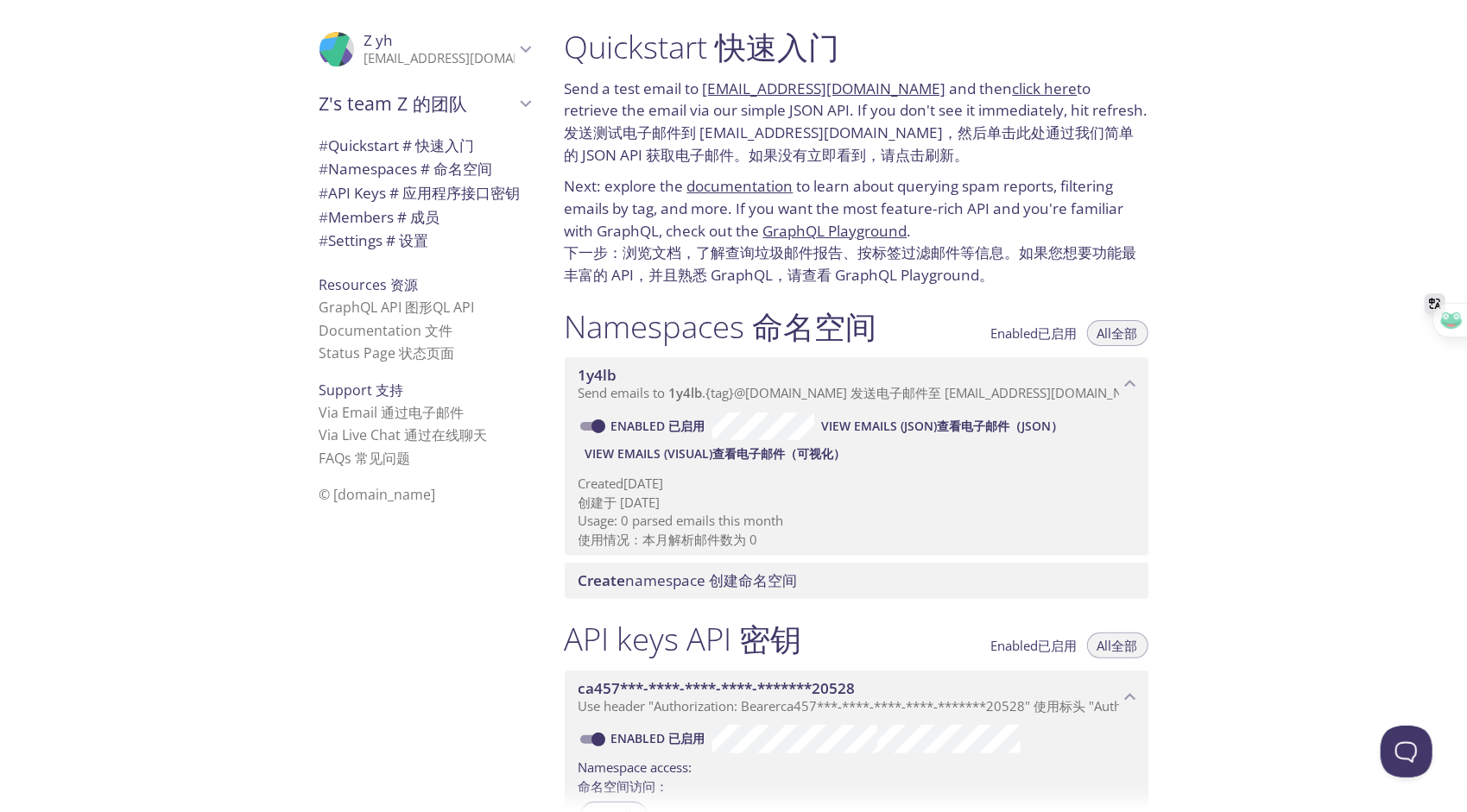
click at [1010, 166] on p "Send a test email to [EMAIL_ADDRESS][DOMAIN_NAME] and then click here to retrie…" at bounding box center [856, 122] width 584 height 88
click at [1013, 91] on link "click here" at bounding box center [1045, 88] width 65 height 20
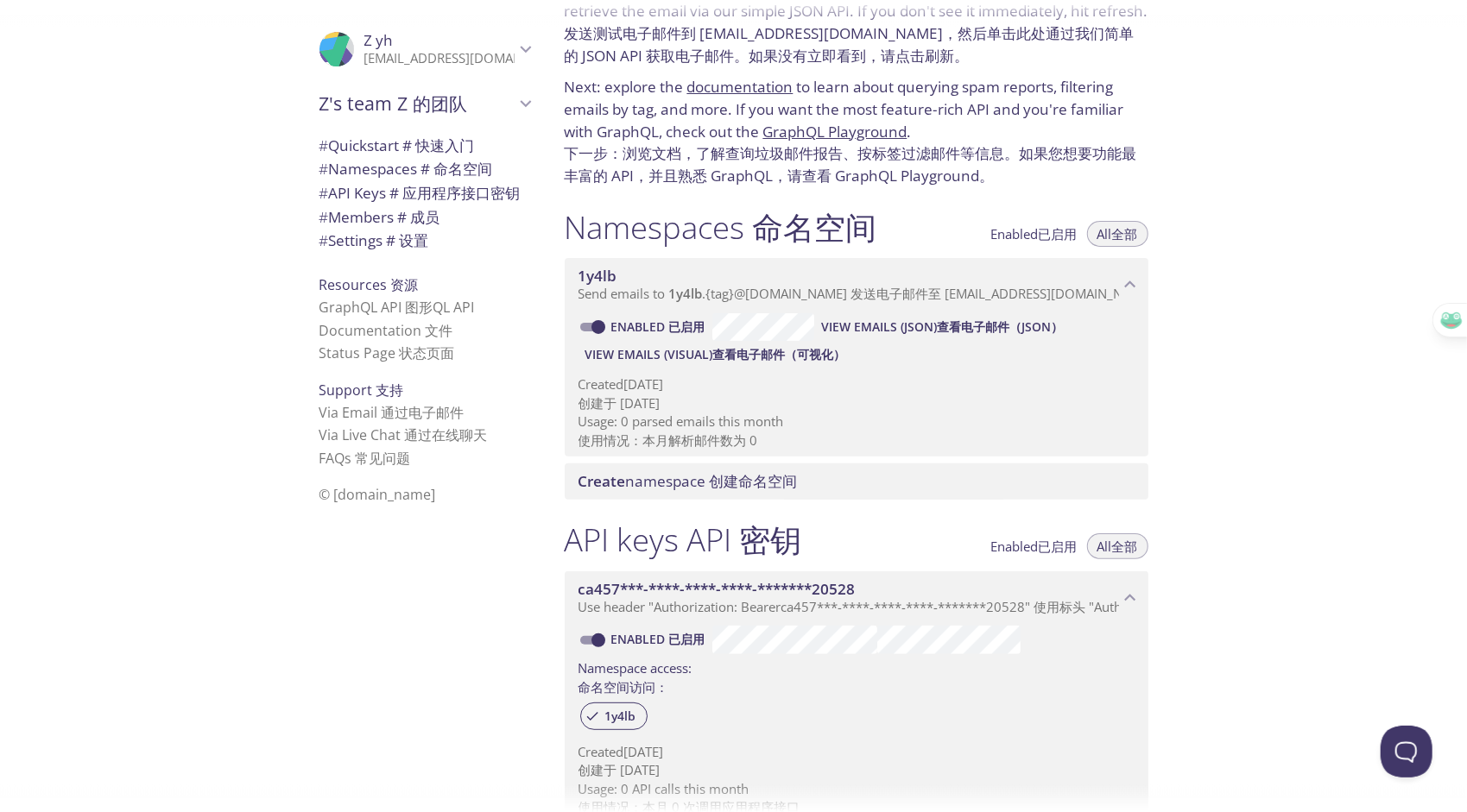
scroll to position [345, 0]
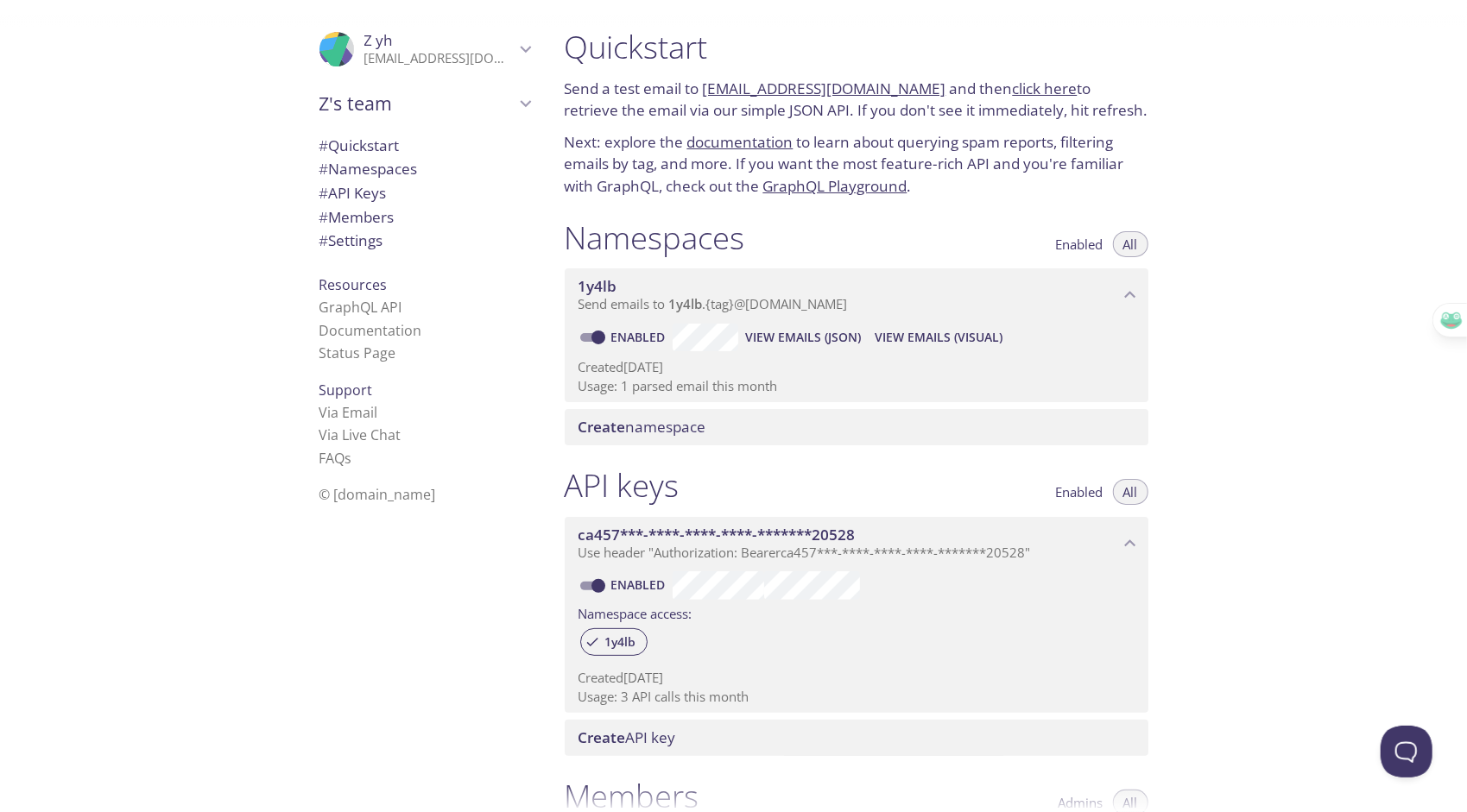
click at [616, 385] on p "Usage: 1 parsed email this month" at bounding box center [856, 385] width 556 height 18
